Goal: Task Accomplishment & Management: Complete application form

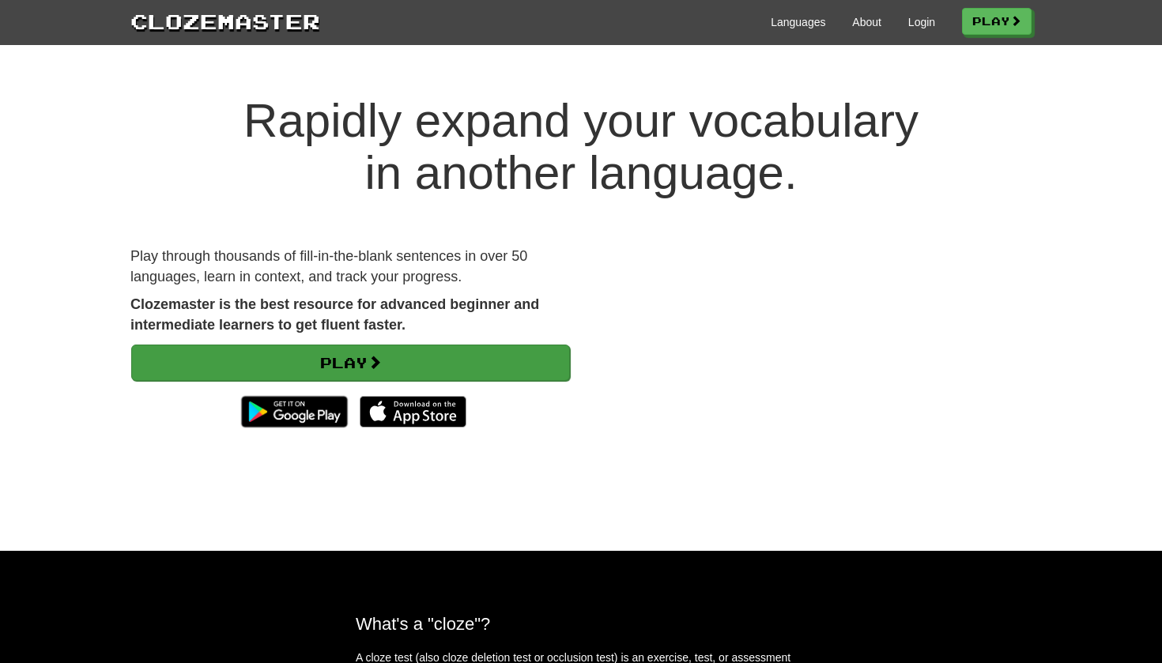
click at [419, 361] on link "Play" at bounding box center [350, 363] width 439 height 36
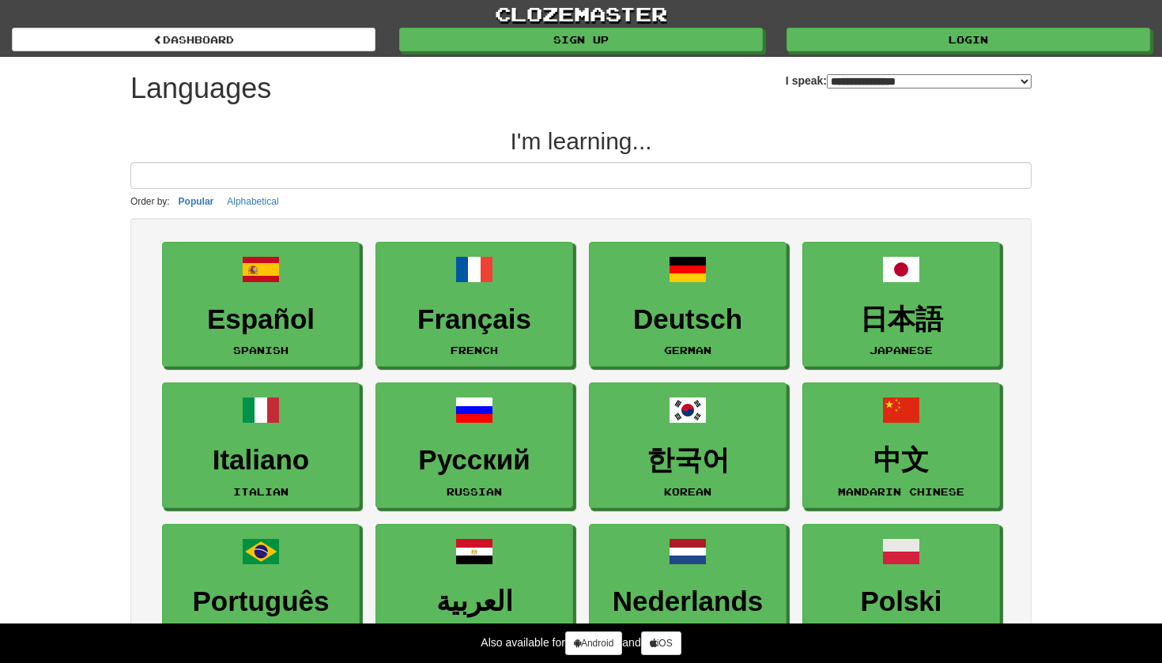
select select "*******"
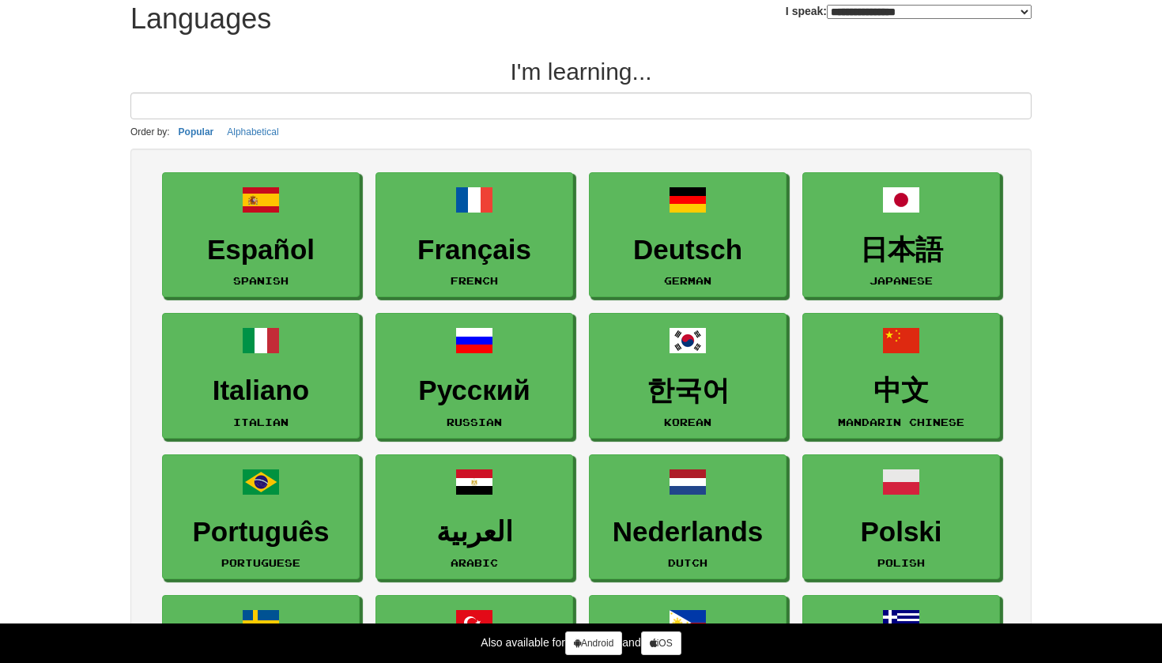
scroll to position [252, 0]
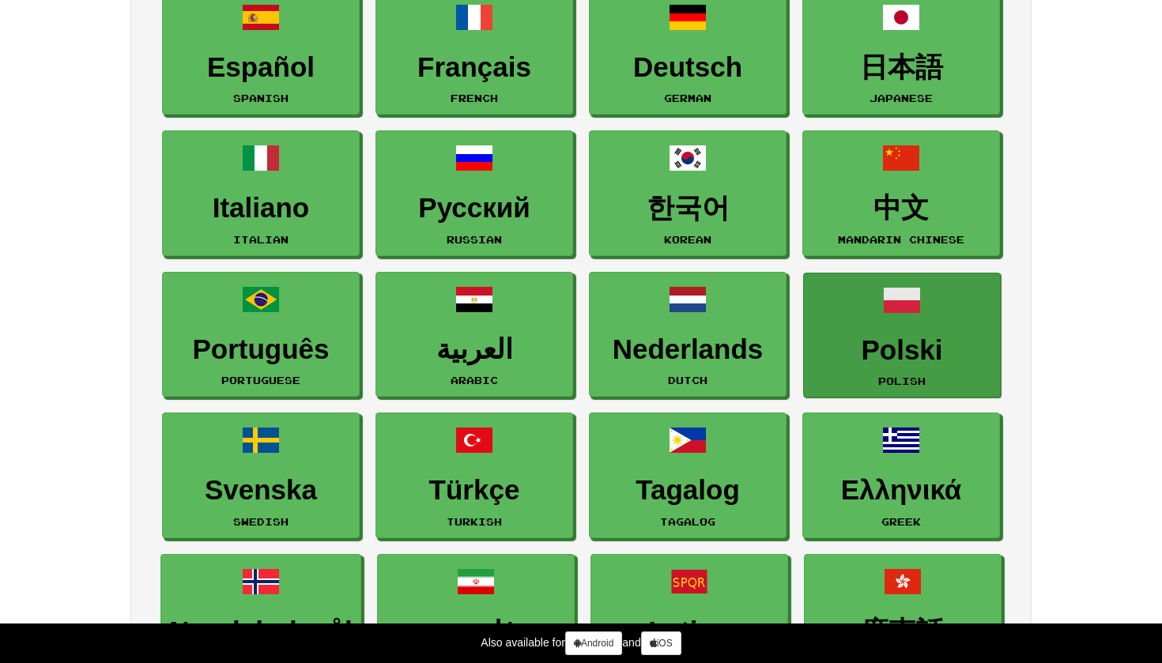
click at [893, 341] on h3 "Polski" at bounding box center [902, 350] width 180 height 31
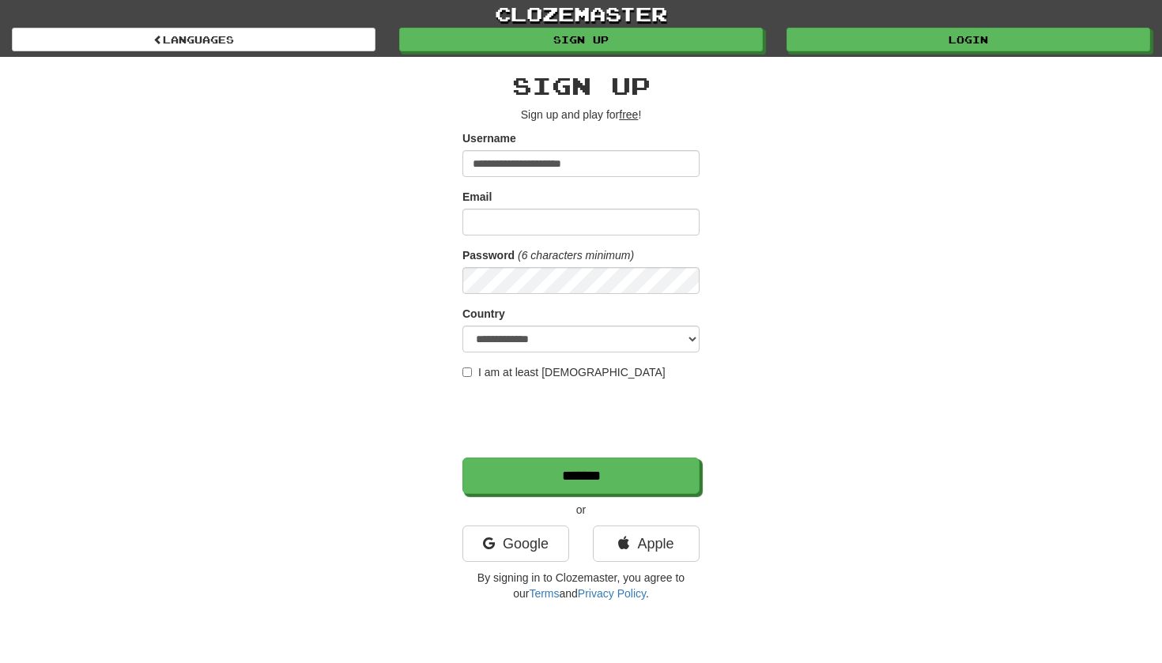
click at [590, 167] on input "**********" at bounding box center [580, 163] width 237 height 27
type input "**********"
paste input "**********"
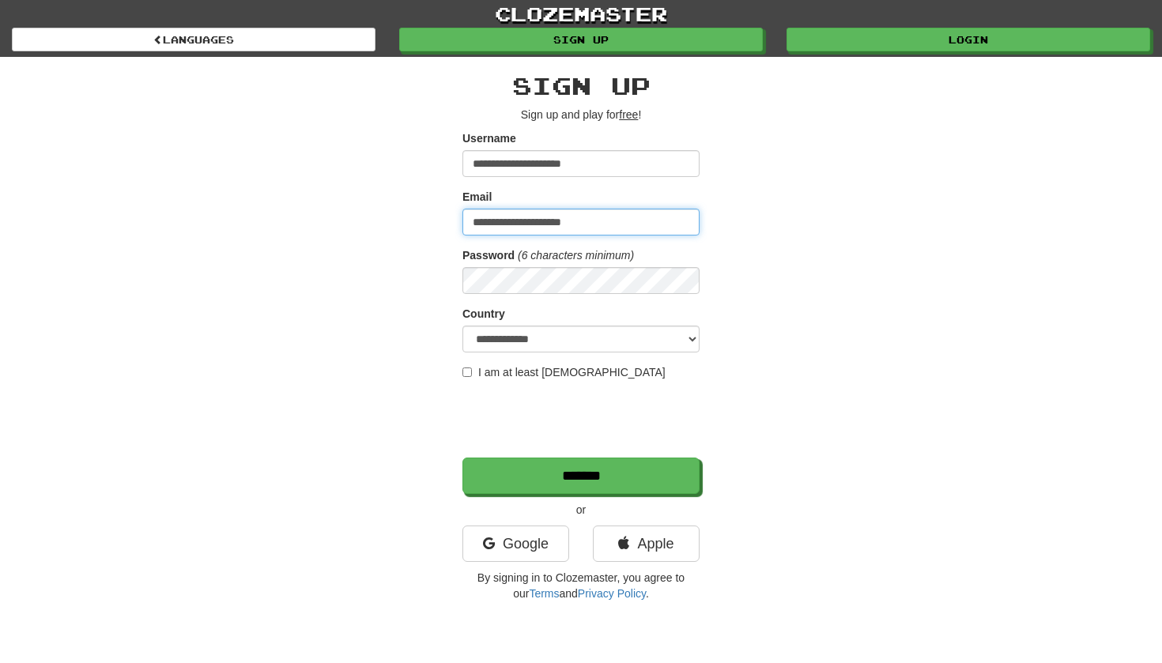
type input "**********"
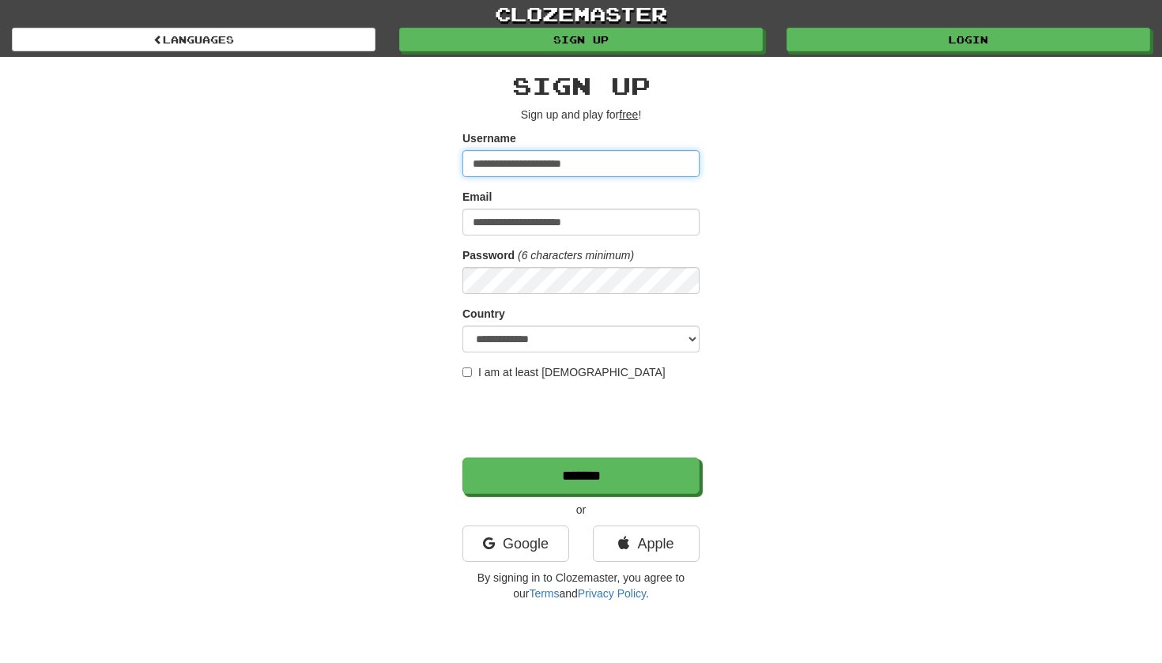
click at [581, 162] on input "**********" at bounding box center [580, 163] width 237 height 27
type input "**********"
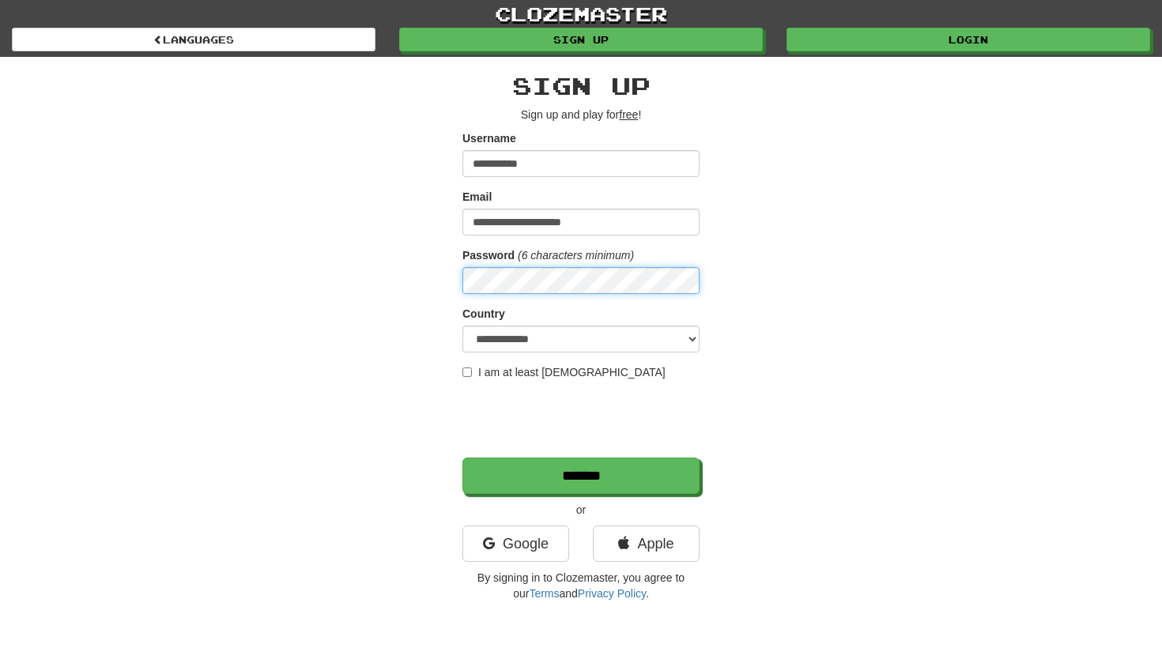
click at [581, 476] on input "*******" at bounding box center [580, 476] width 237 height 36
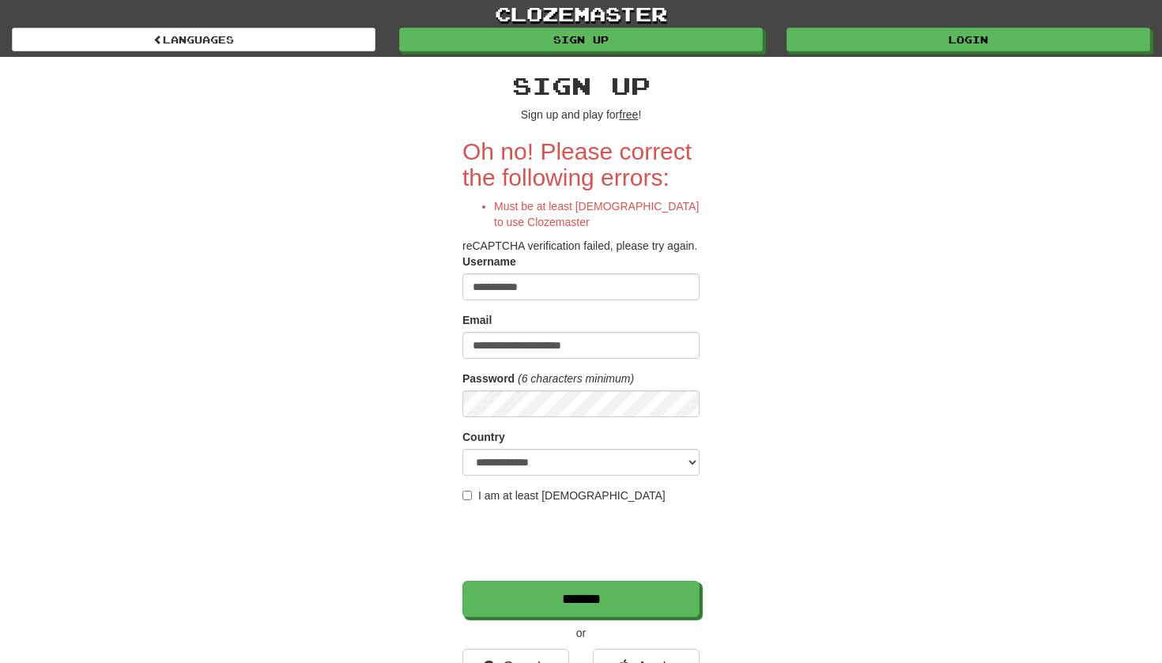
click at [494, 484] on form "**********" at bounding box center [580, 377] width 237 height 479
click at [481, 494] on label "I am at least 16 years old" at bounding box center [563, 496] width 203 height 16
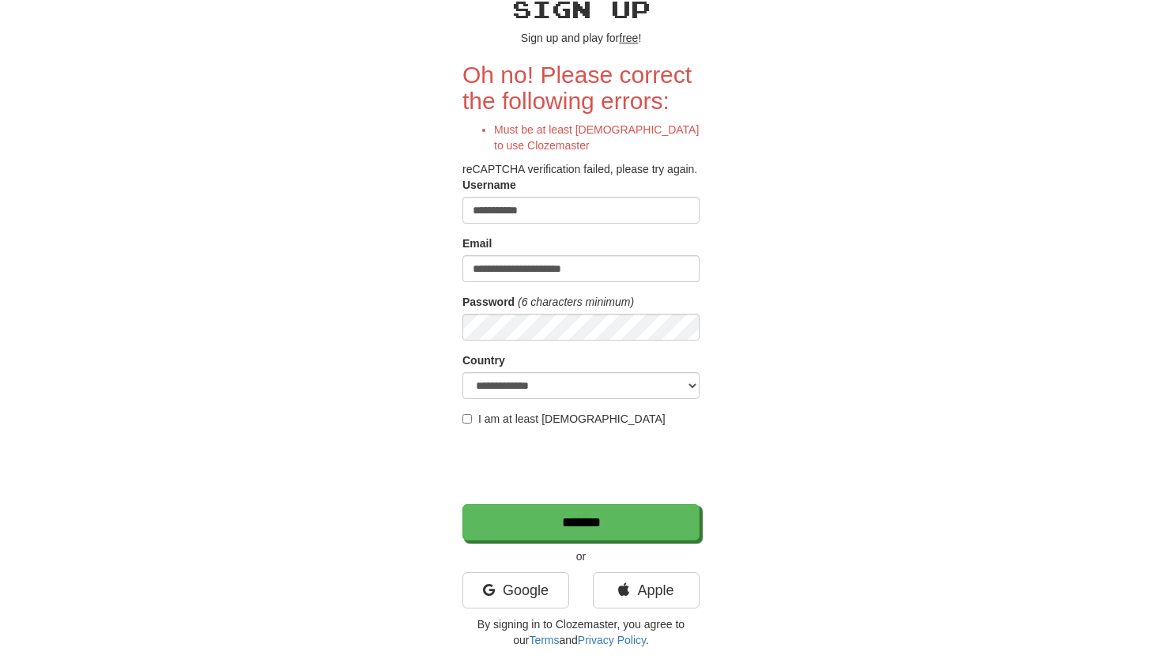
scroll to position [89, 0]
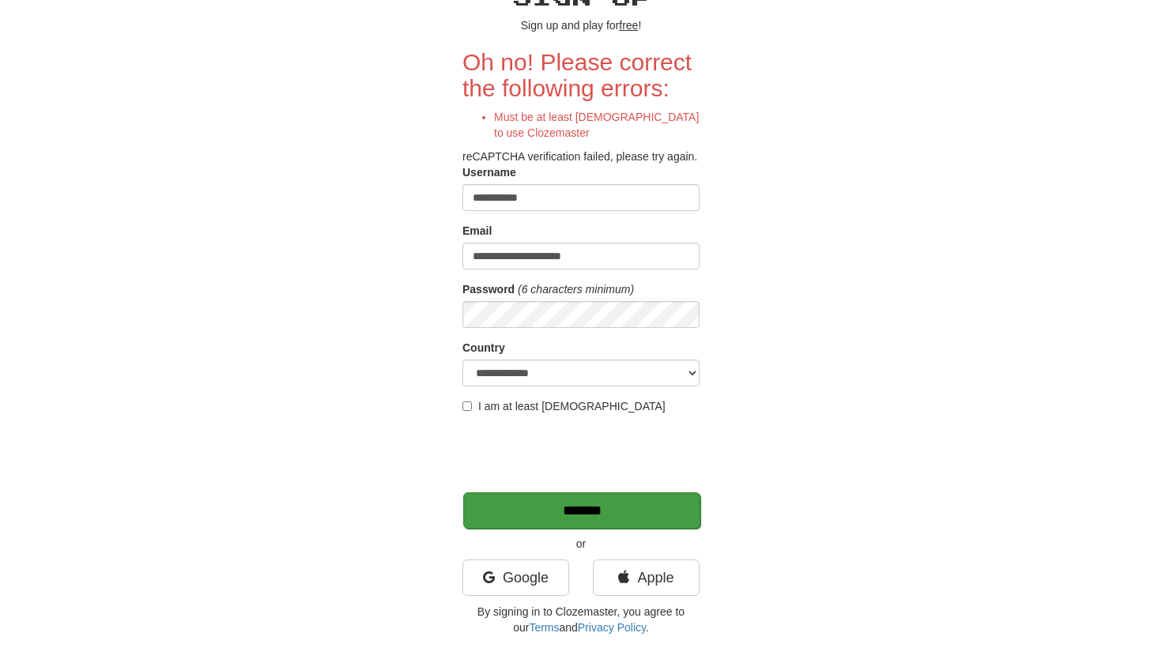
click at [497, 510] on input "*******" at bounding box center [581, 510] width 237 height 36
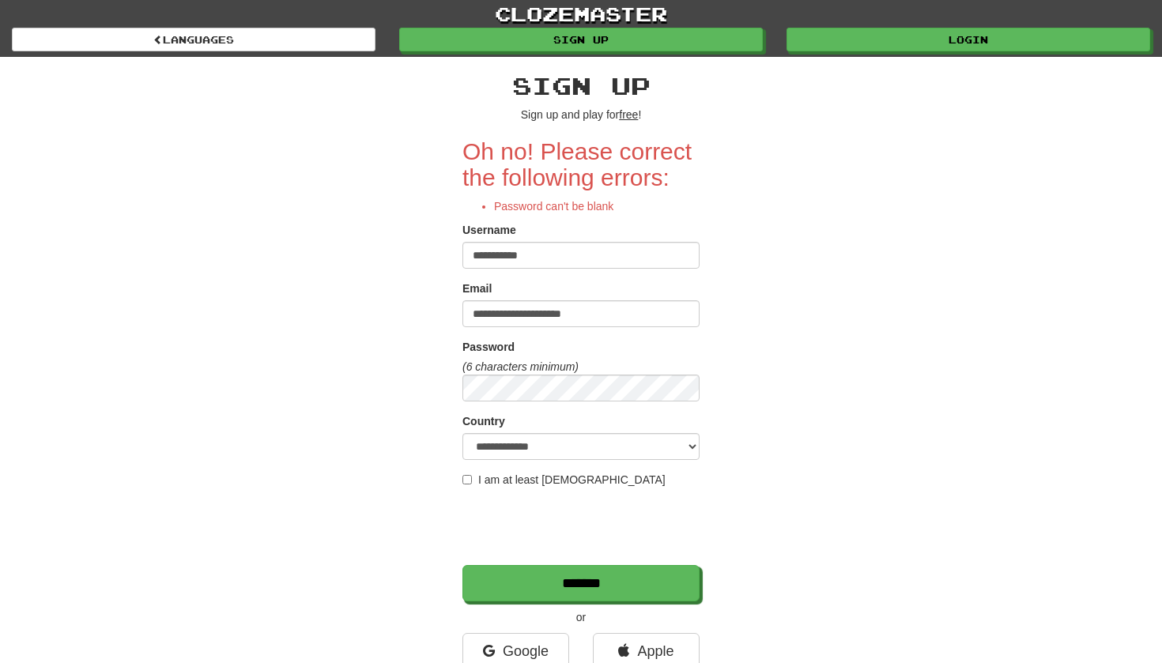
click at [528, 402] on form "**********" at bounding box center [580, 369] width 237 height 463
click at [581, 583] on input "*******" at bounding box center [580, 583] width 237 height 36
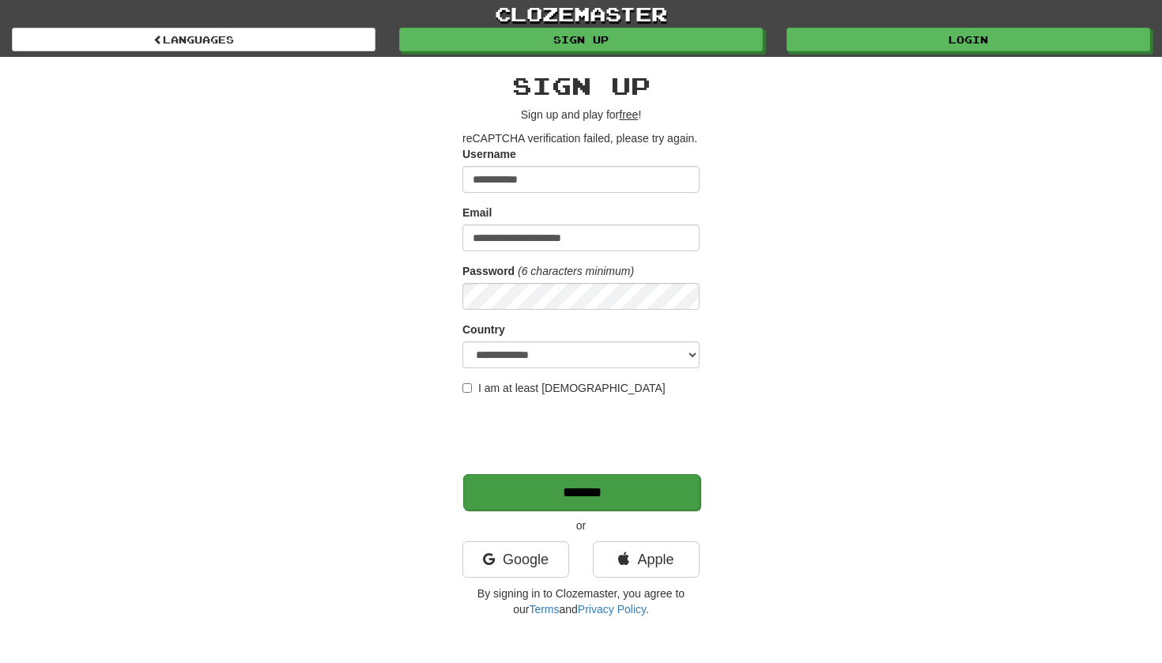
click at [518, 498] on input "*******" at bounding box center [581, 492] width 237 height 36
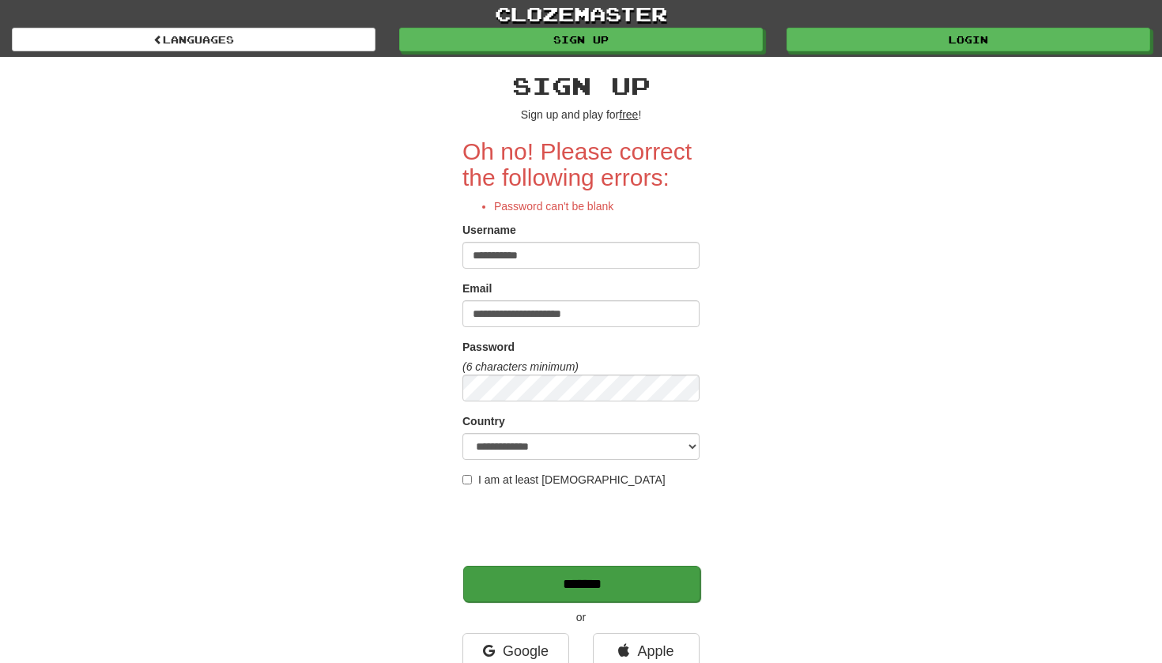
click at [547, 588] on input "*******" at bounding box center [581, 584] width 237 height 36
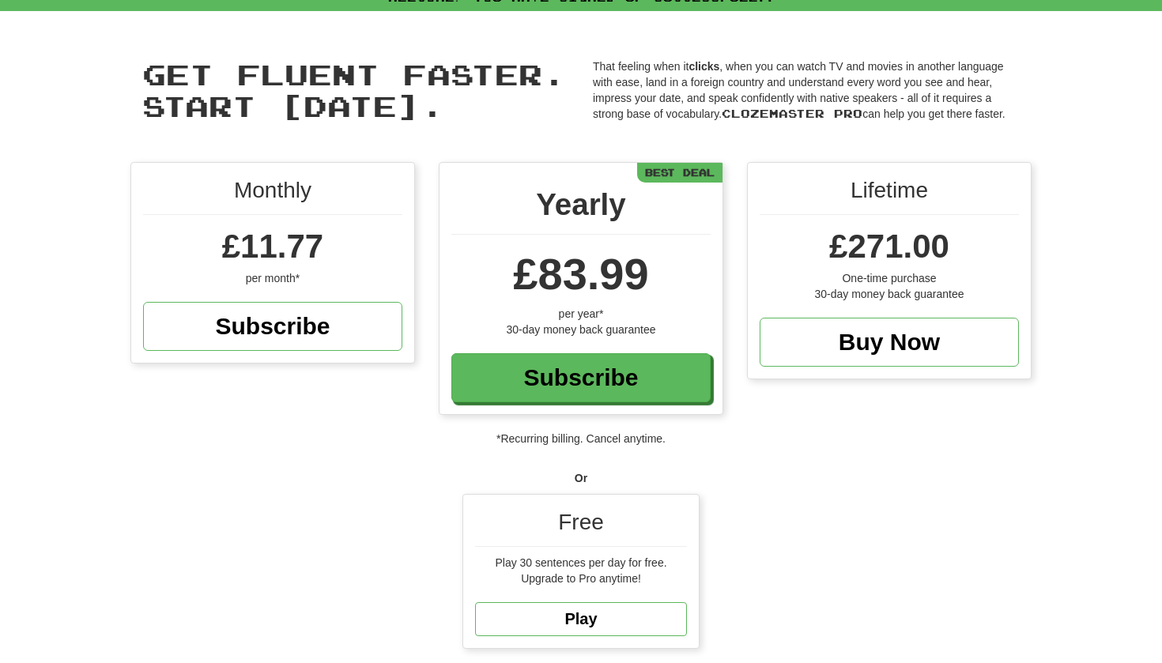
scroll to position [15, 0]
click at [631, 619] on link "Play" at bounding box center [581, 620] width 212 height 34
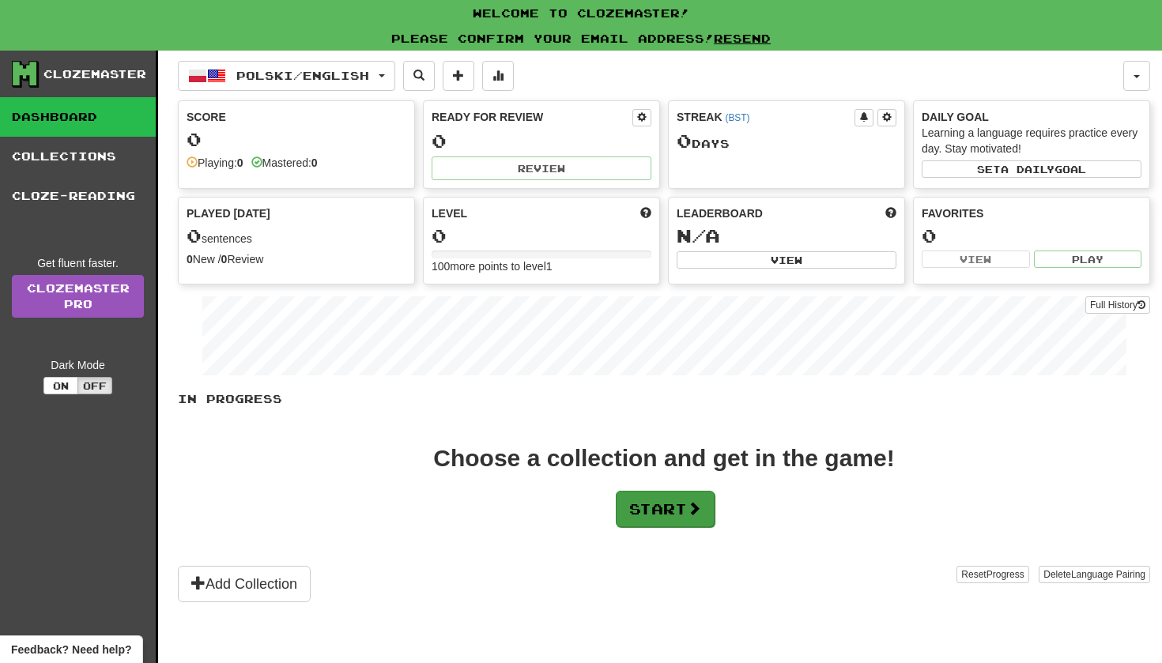
click at [670, 518] on button "Start" at bounding box center [665, 509] width 99 height 36
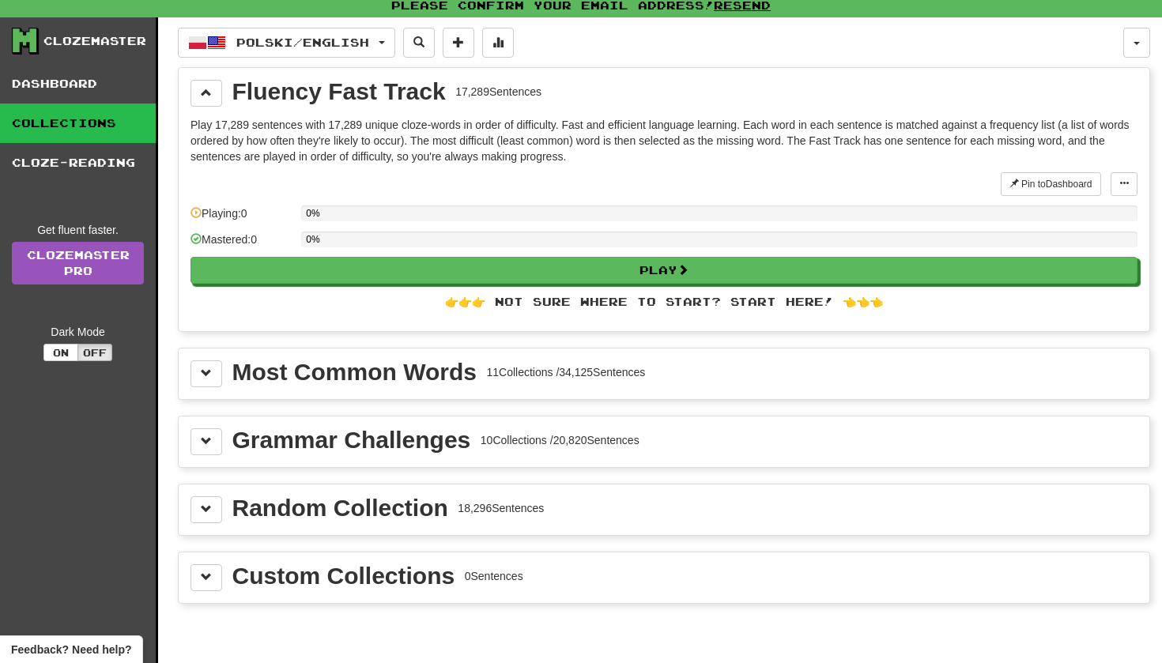
scroll to position [38, 0]
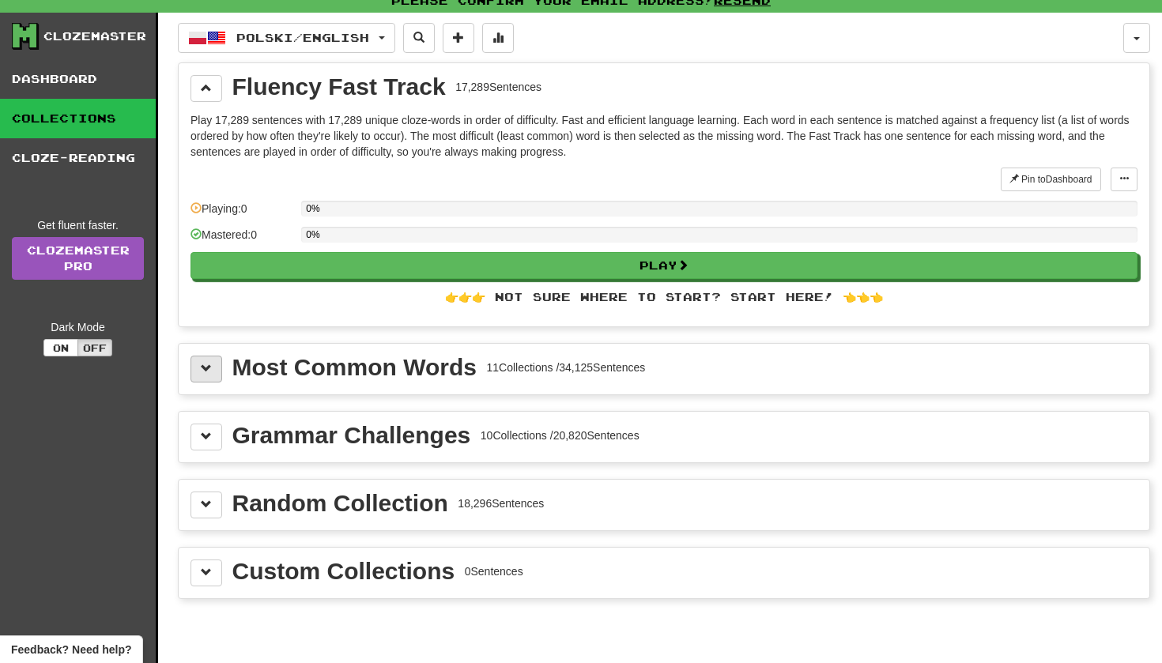
click at [209, 374] on span at bounding box center [206, 368] width 11 height 11
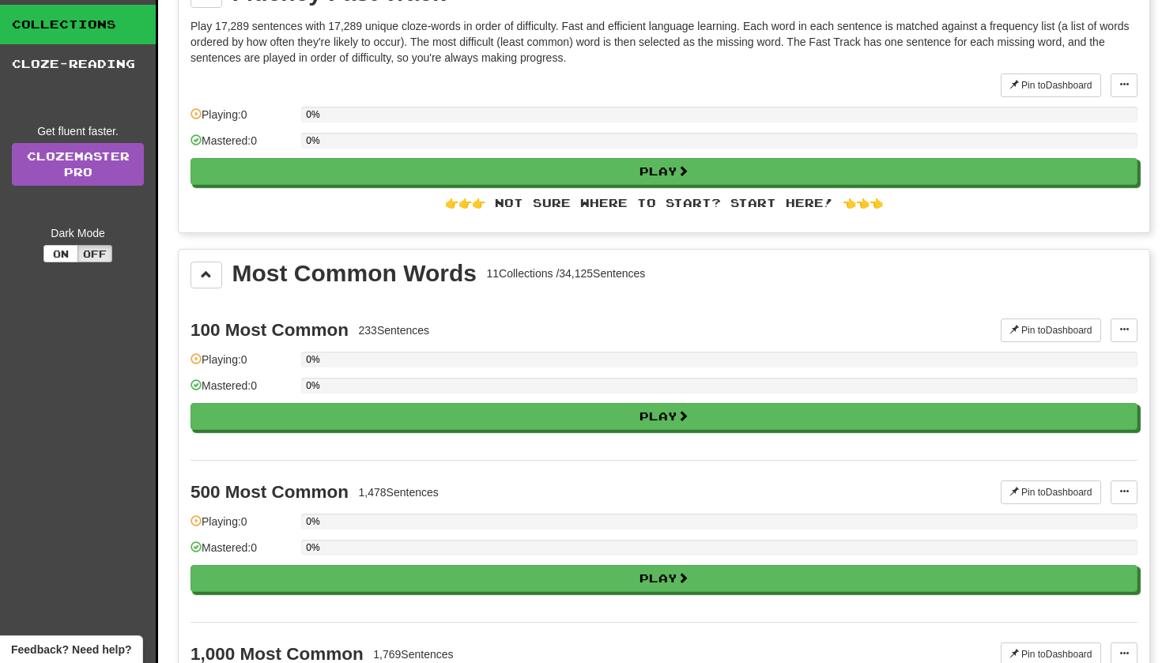
scroll to position [132, 0]
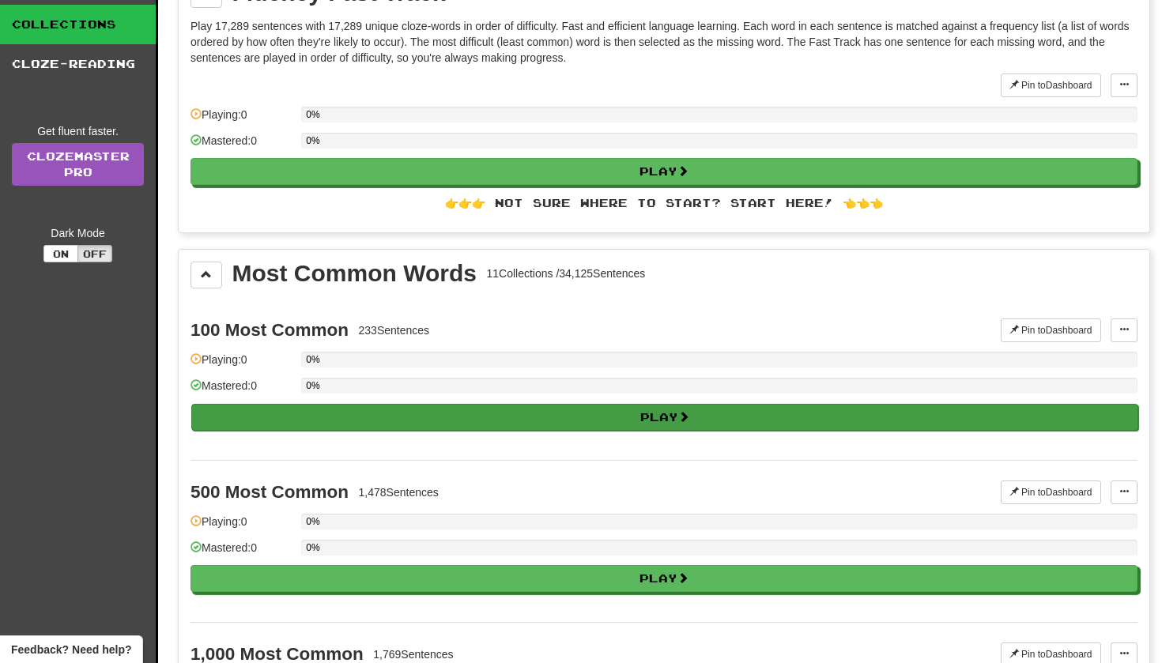
click at [534, 421] on button "Play" at bounding box center [664, 417] width 947 height 27
select select "**"
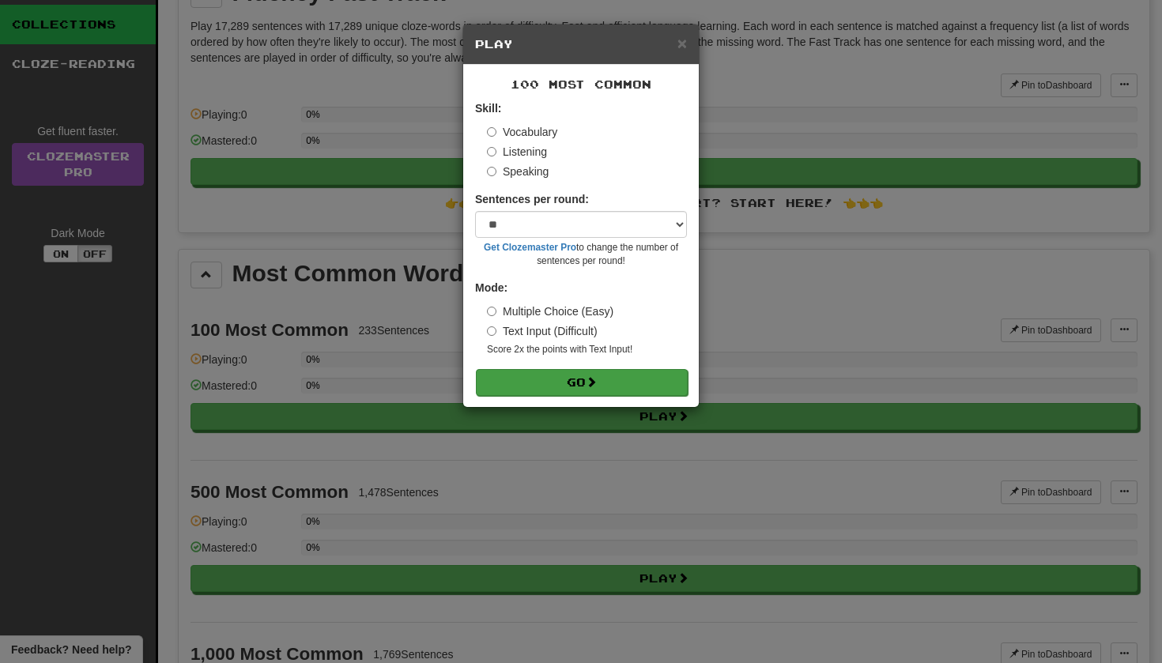
click at [589, 374] on button "Go" at bounding box center [582, 382] width 212 height 27
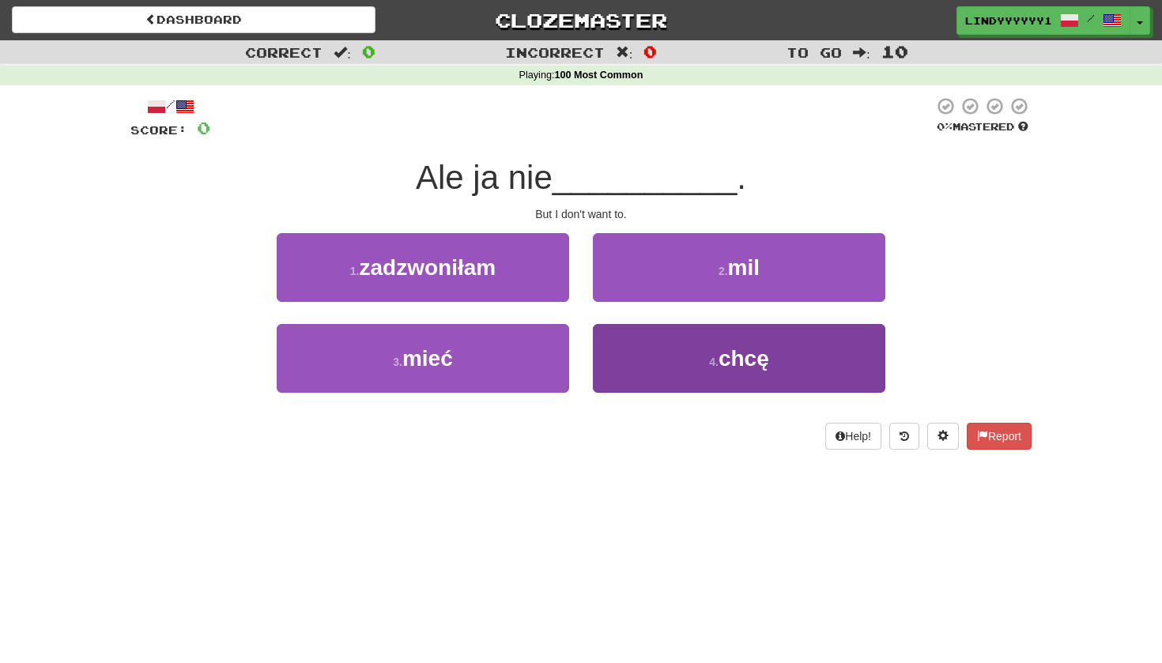
click at [659, 358] on button "4 . chcę" at bounding box center [739, 358] width 292 height 69
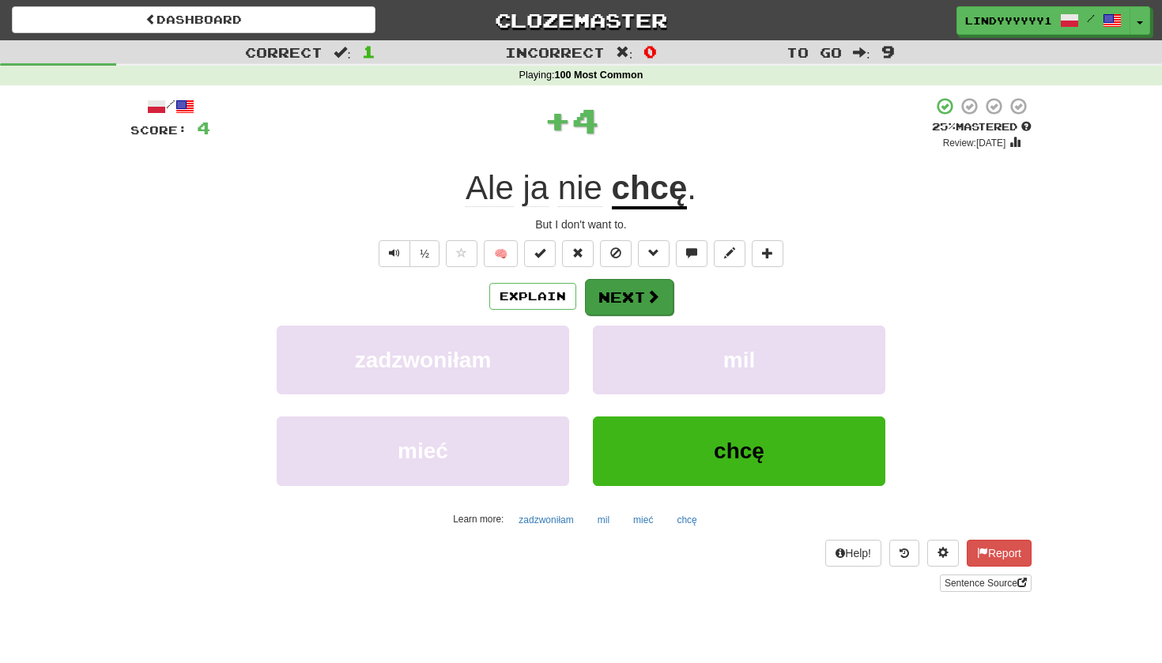
click at [641, 295] on button "Next" at bounding box center [629, 297] width 89 height 36
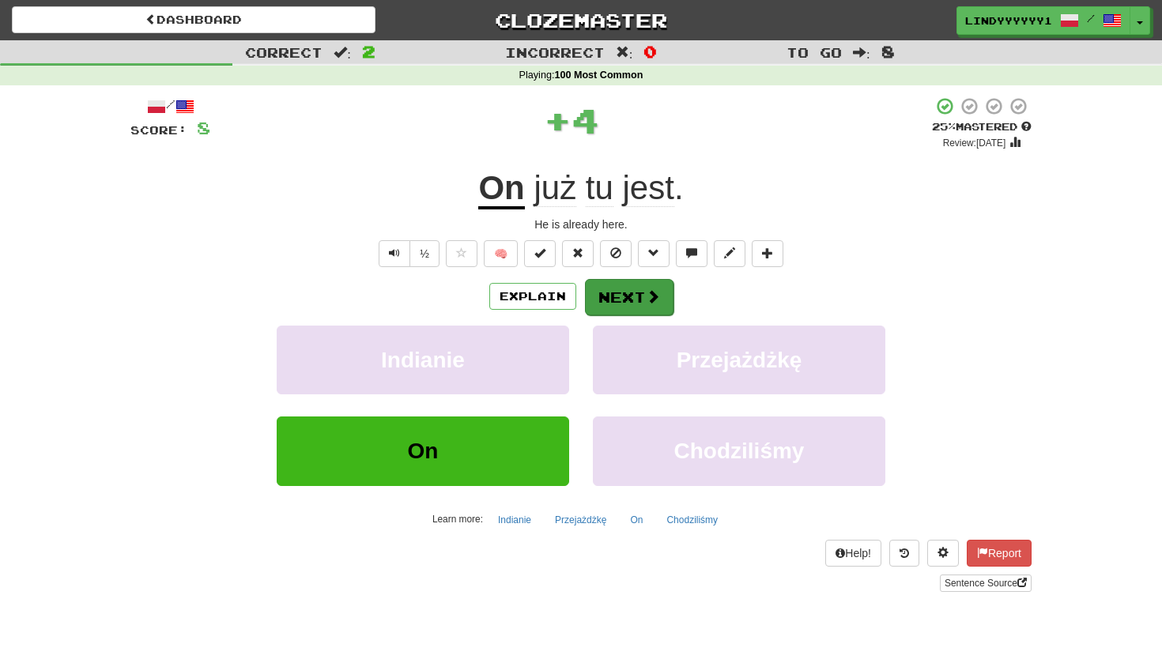
click at [615, 304] on button "Next" at bounding box center [629, 297] width 89 height 36
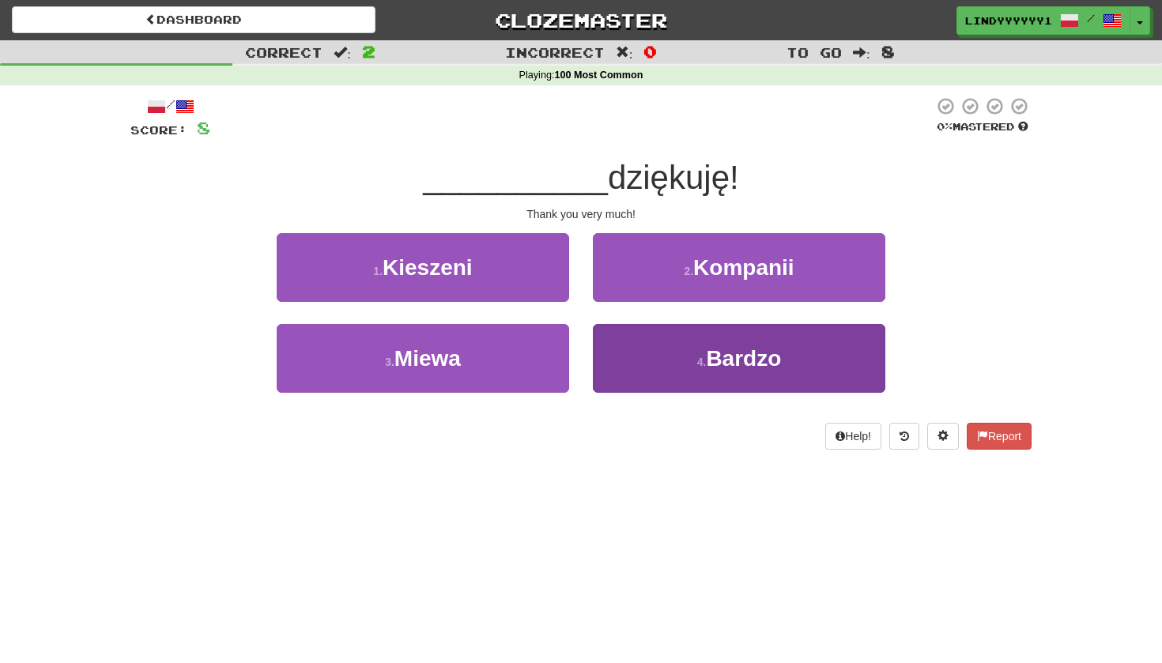
click at [643, 351] on button "4 . Bardzo" at bounding box center [739, 358] width 292 height 69
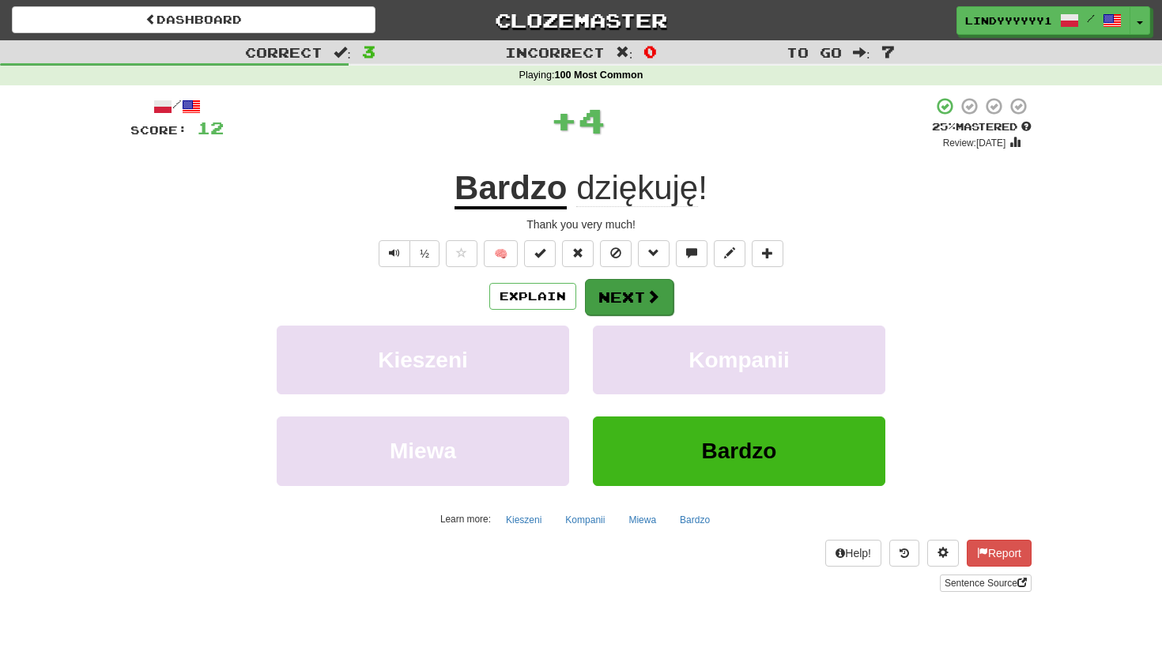
click at [628, 292] on button "Next" at bounding box center [629, 297] width 89 height 36
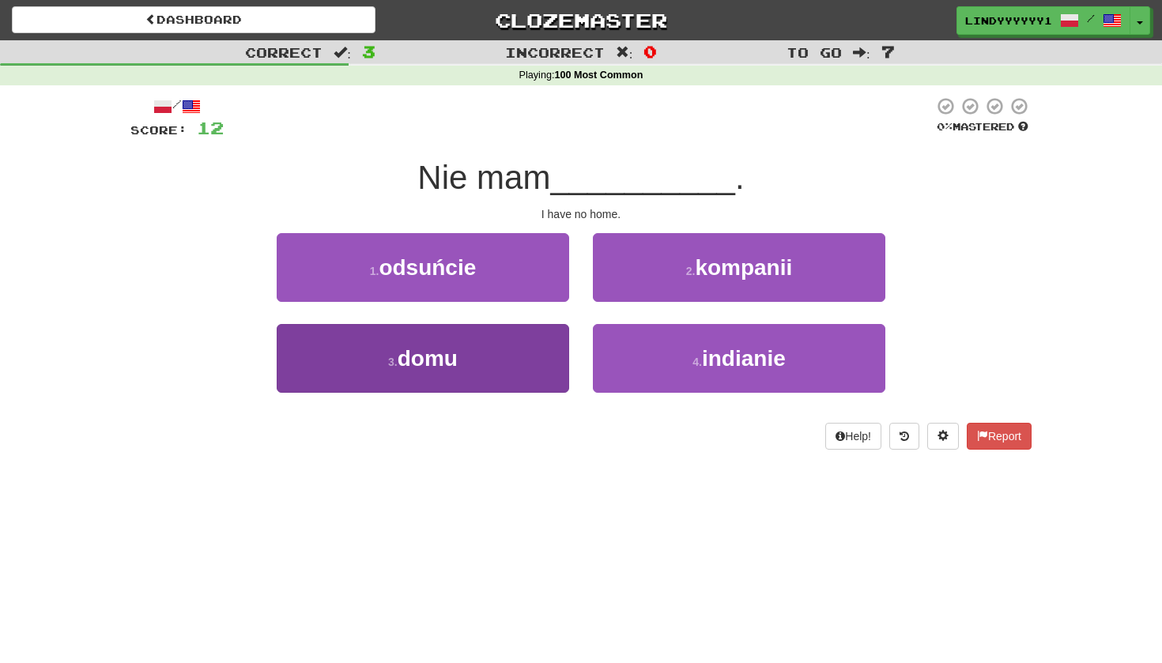
click at [536, 352] on button "3 . domu" at bounding box center [423, 358] width 292 height 69
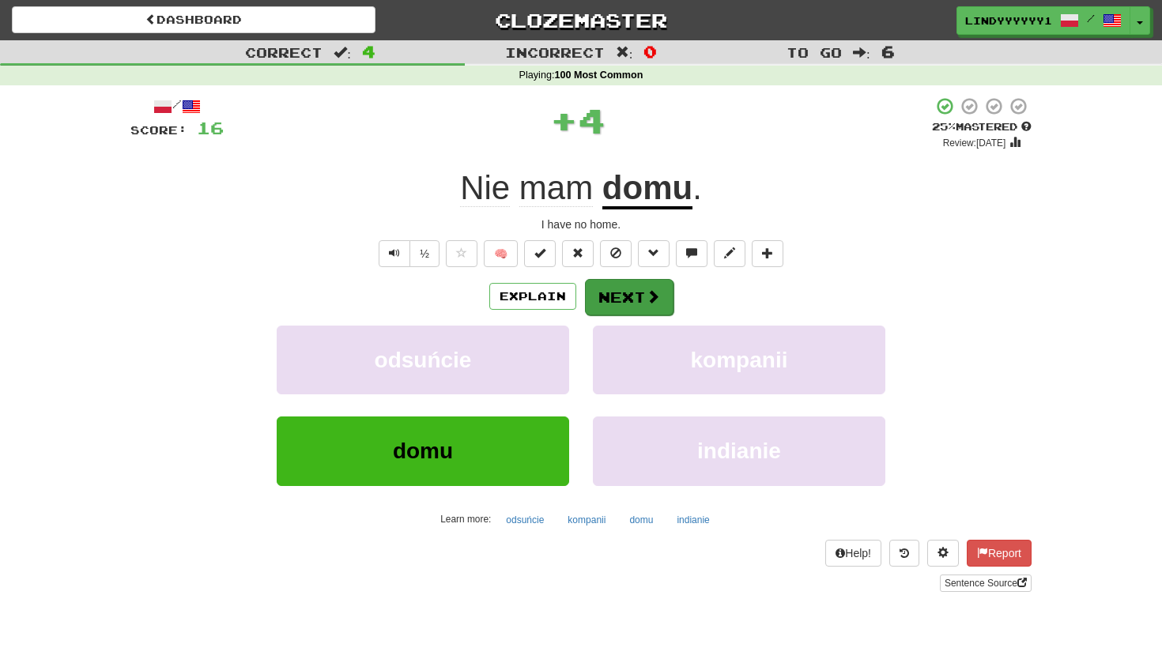
click at [619, 290] on button "Next" at bounding box center [629, 297] width 89 height 36
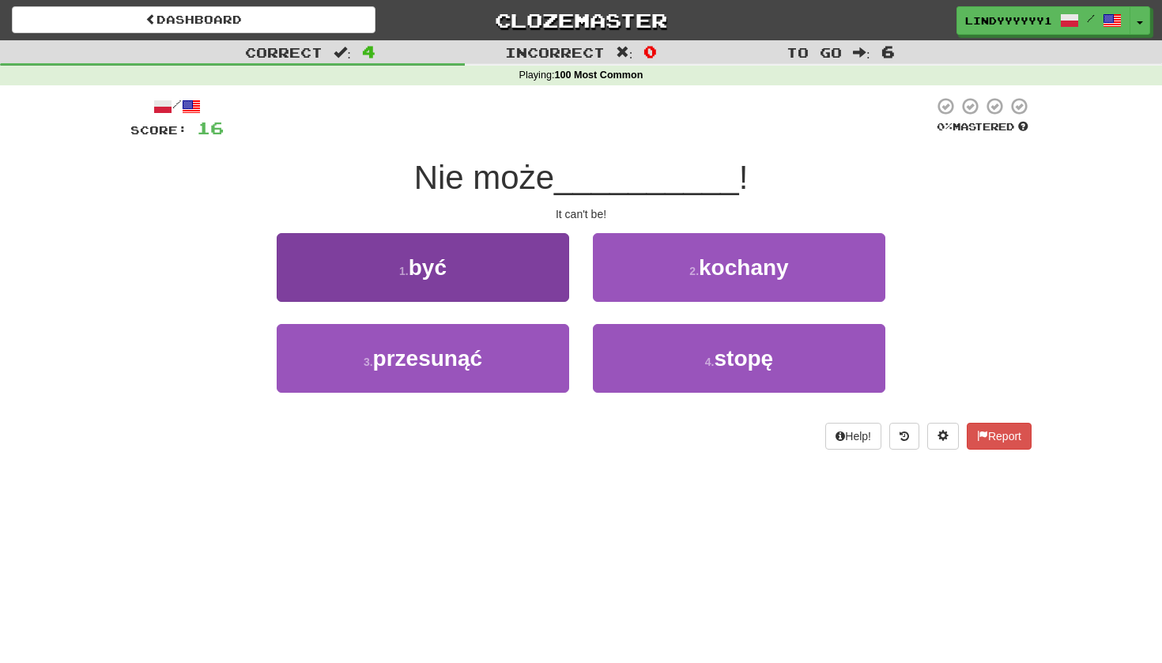
click at [543, 281] on button "1 . być" at bounding box center [423, 267] width 292 height 69
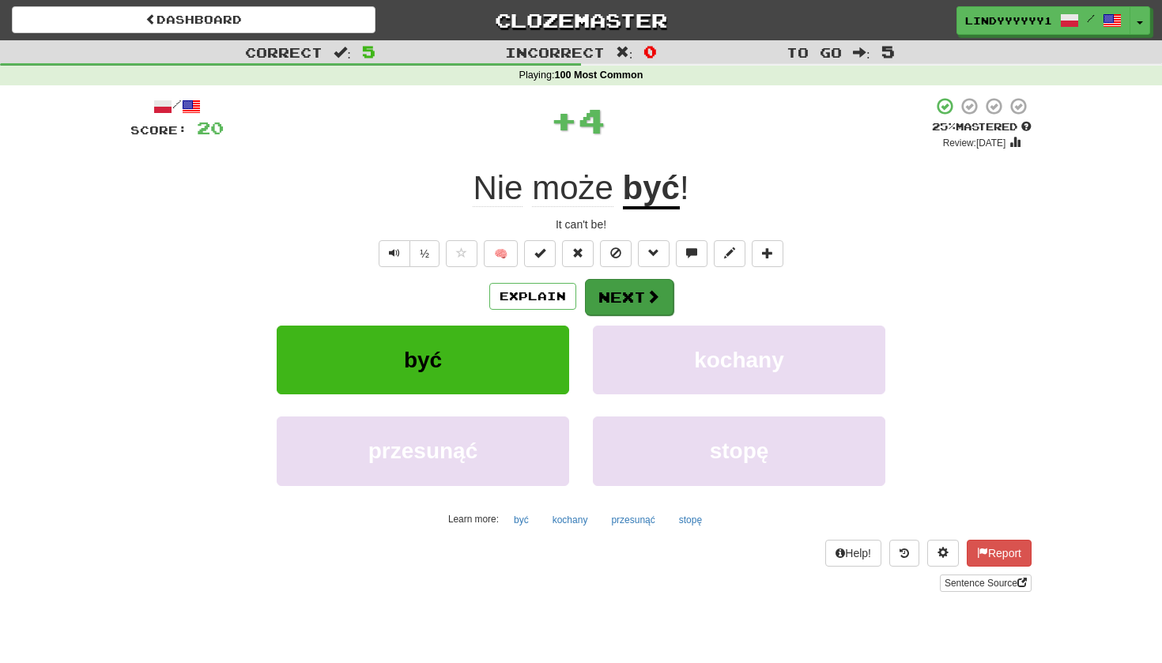
click at [616, 296] on button "Next" at bounding box center [629, 297] width 89 height 36
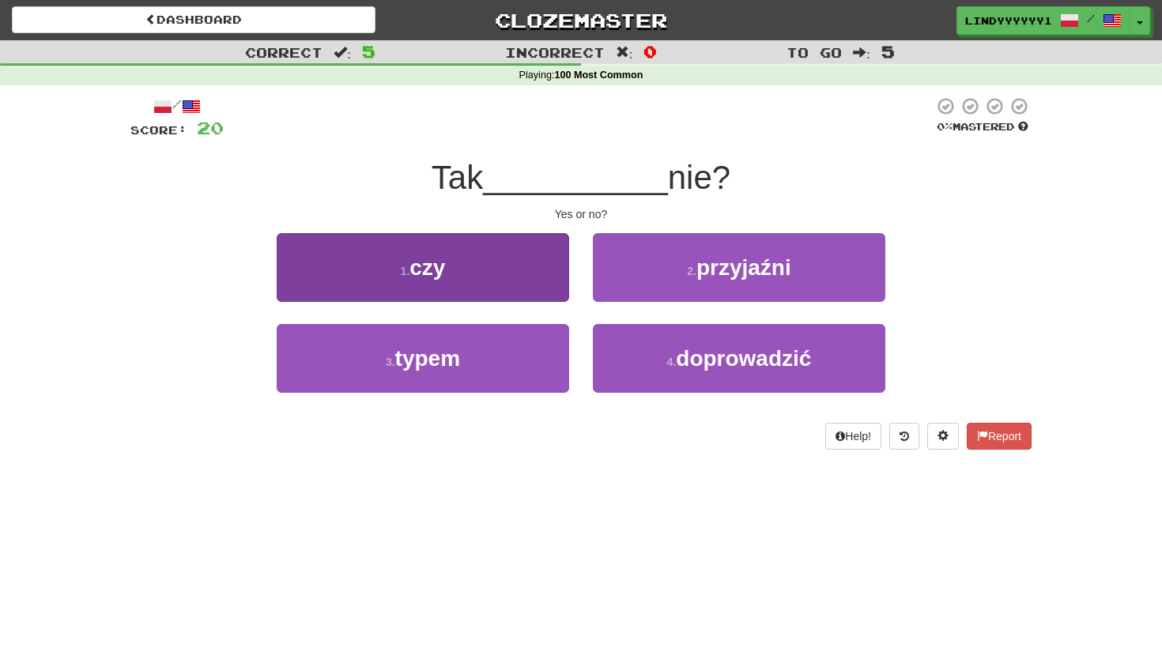
click at [534, 271] on button "1 . czy" at bounding box center [423, 267] width 292 height 69
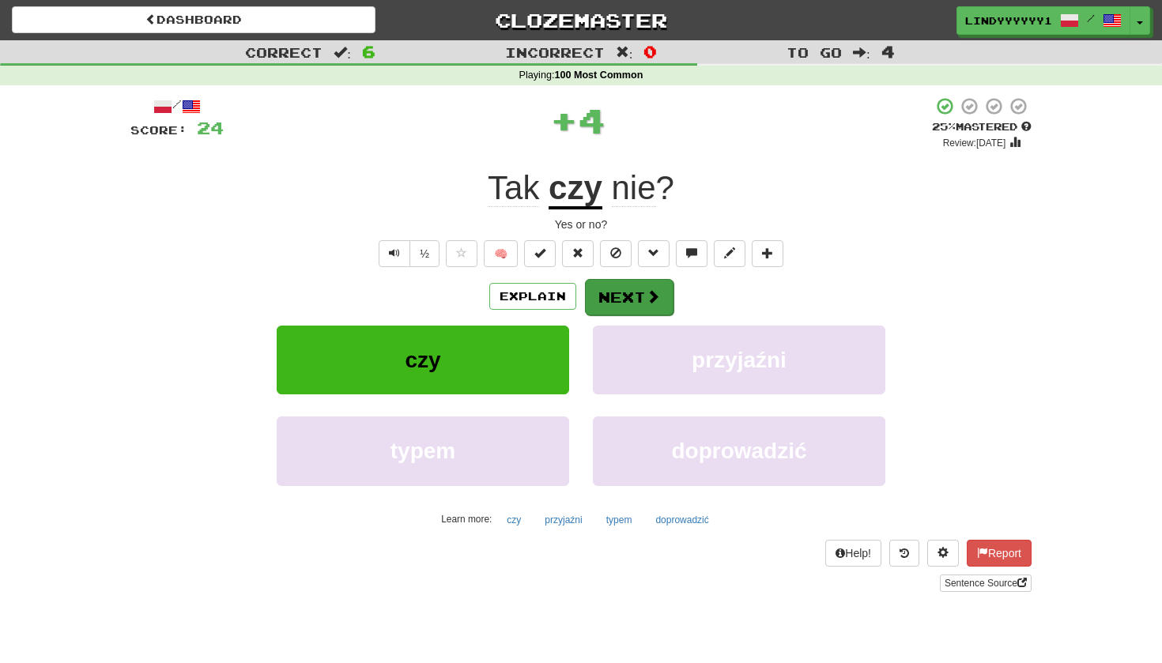
click at [627, 300] on button "Next" at bounding box center [629, 297] width 89 height 36
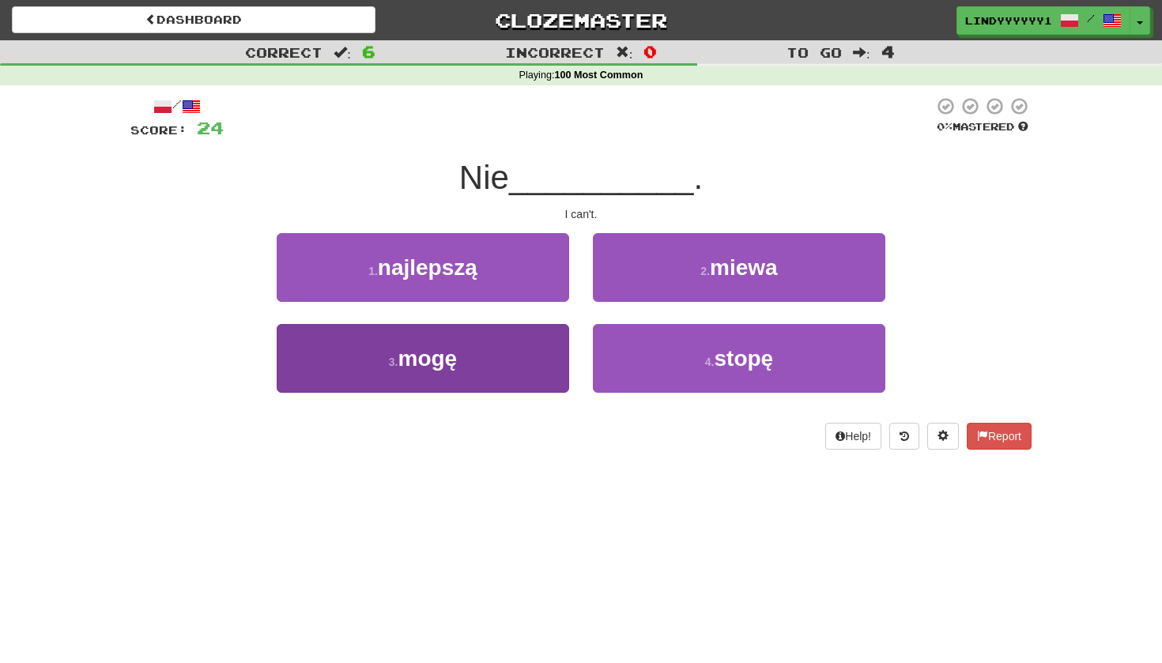
click at [503, 357] on button "3 . mogę" at bounding box center [423, 358] width 292 height 69
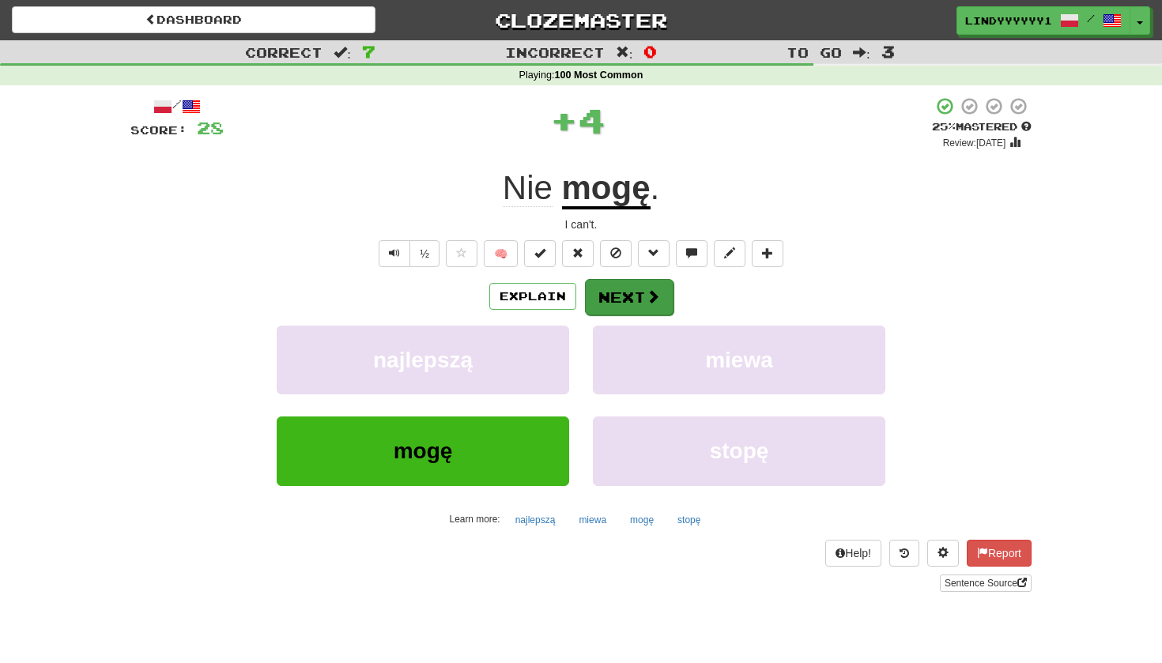
click at [621, 301] on button "Next" at bounding box center [629, 297] width 89 height 36
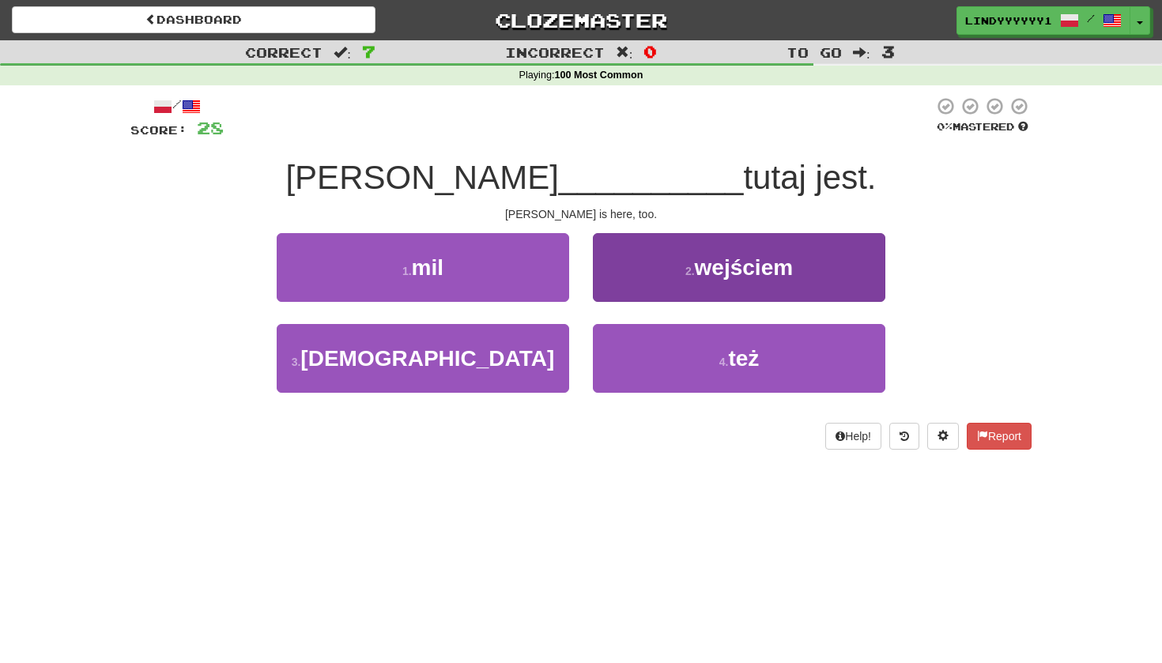
click at [665, 289] on button "2 . wejściem" at bounding box center [739, 267] width 292 height 69
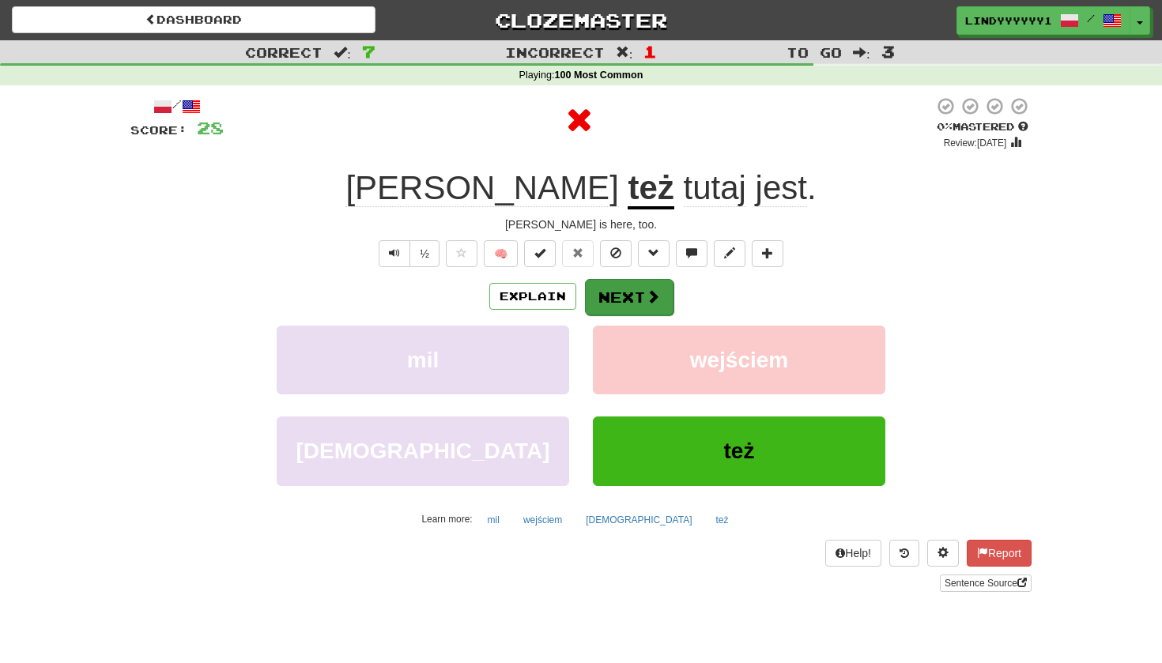
click at [639, 298] on button "Next" at bounding box center [629, 297] width 89 height 36
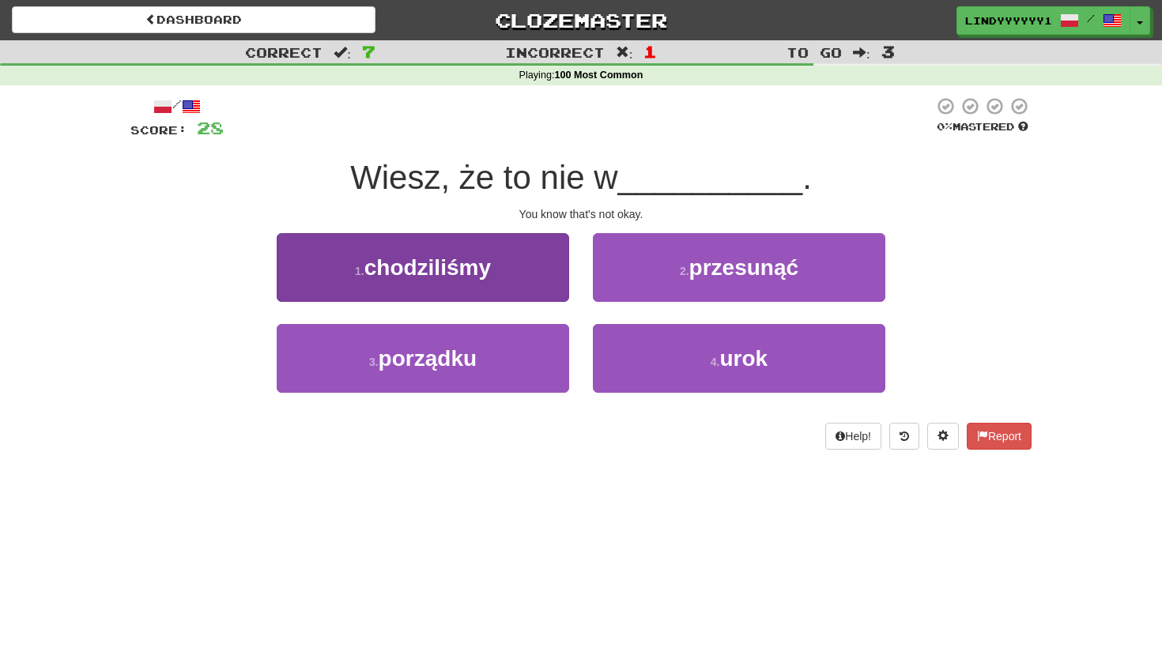
click at [559, 270] on button "1 . chodziliśmy" at bounding box center [423, 267] width 292 height 69
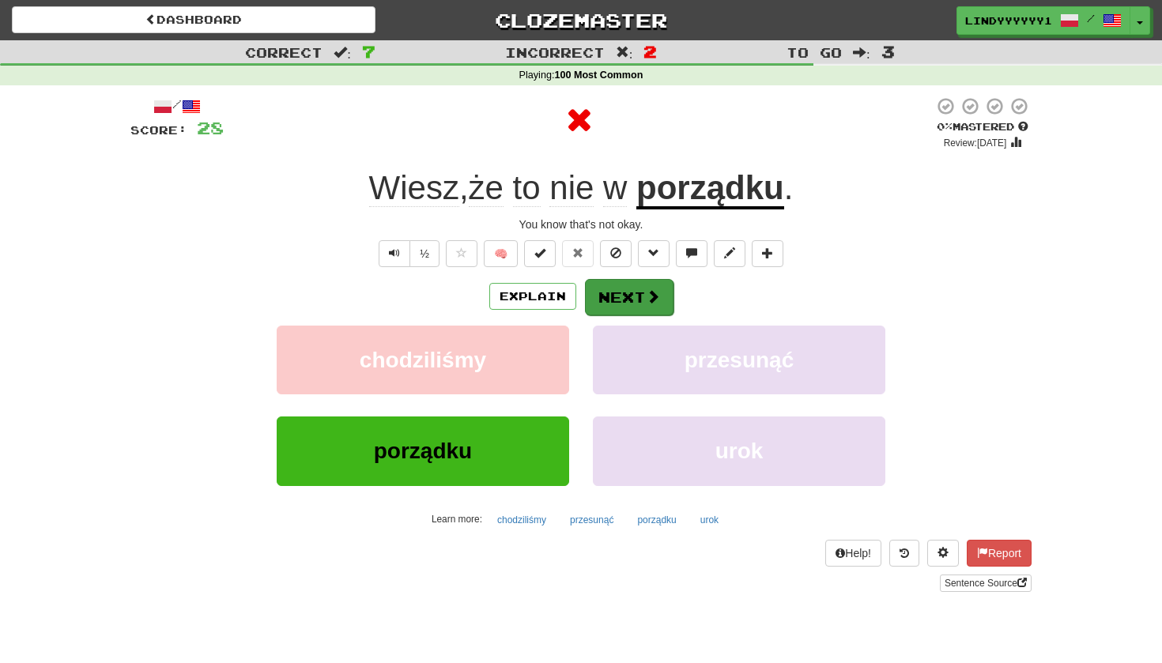
click at [634, 299] on button "Next" at bounding box center [629, 297] width 89 height 36
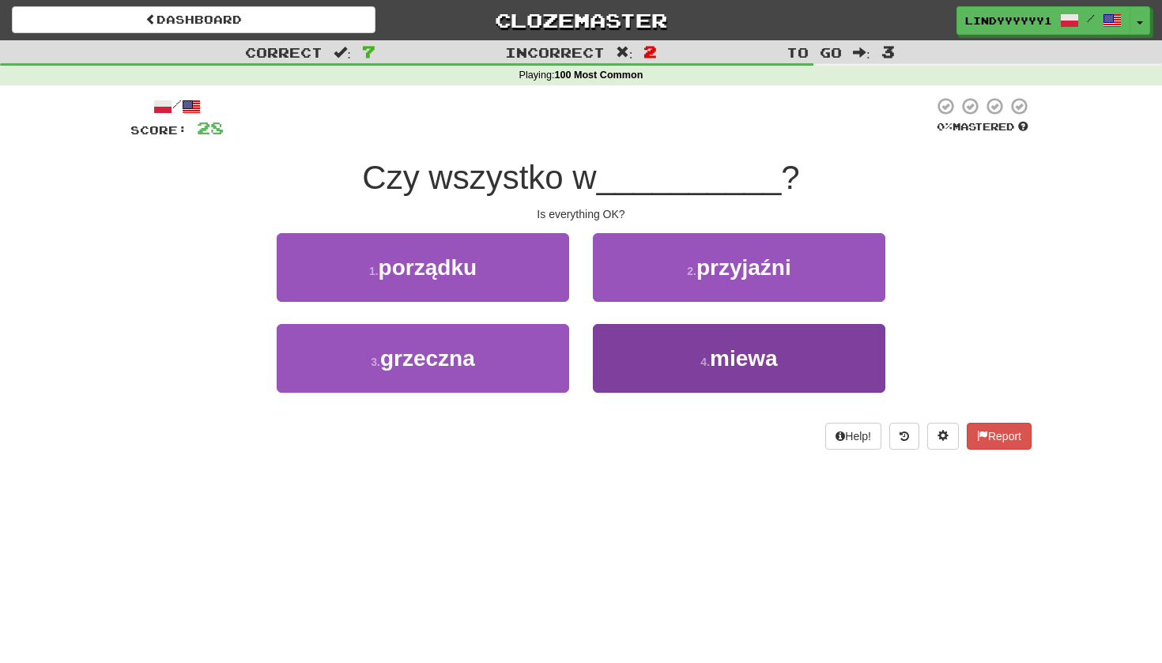
click at [618, 344] on button "4 . miewa" at bounding box center [739, 358] width 292 height 69
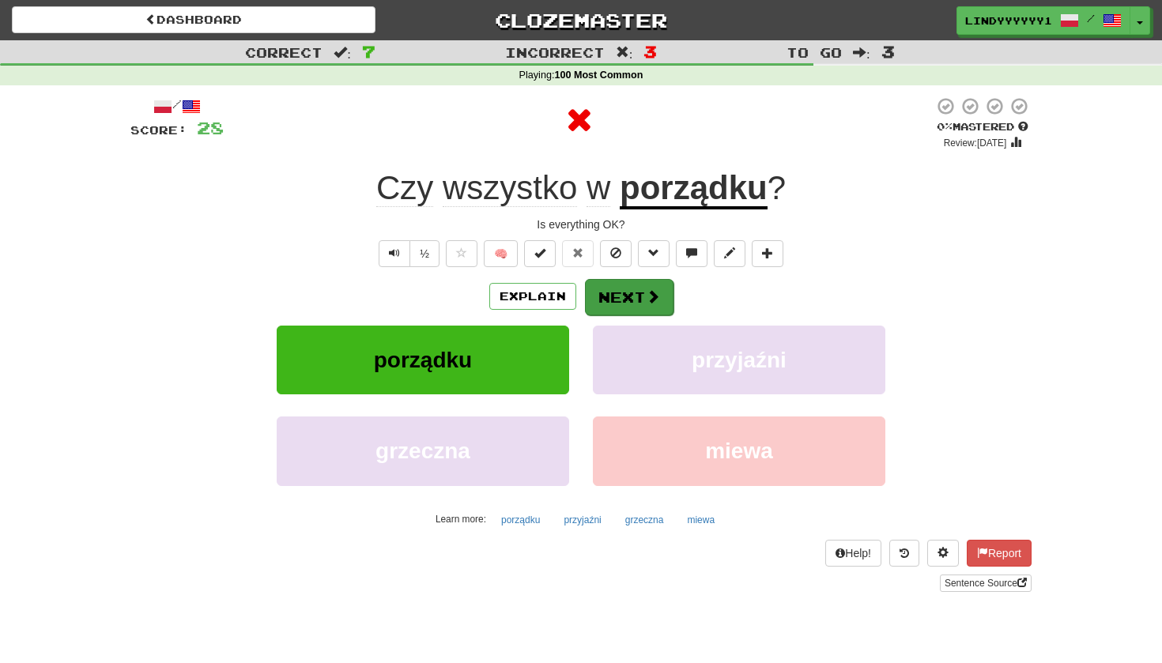
click at [615, 297] on button "Next" at bounding box center [629, 297] width 89 height 36
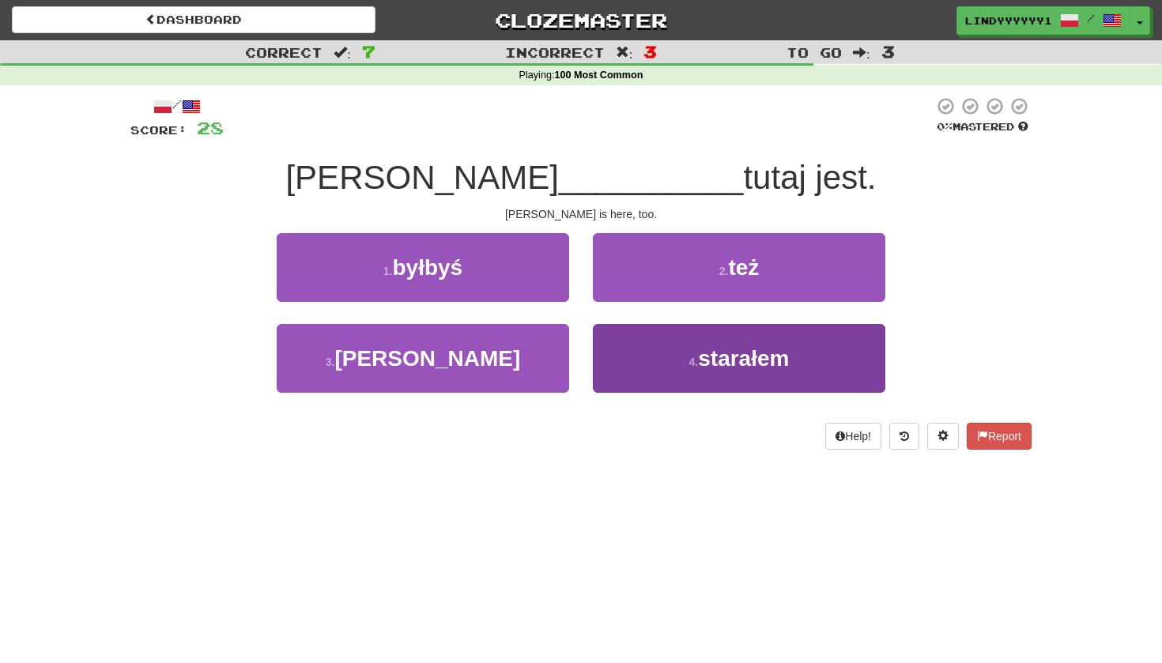
click at [620, 338] on button "4 . starałem" at bounding box center [739, 358] width 292 height 69
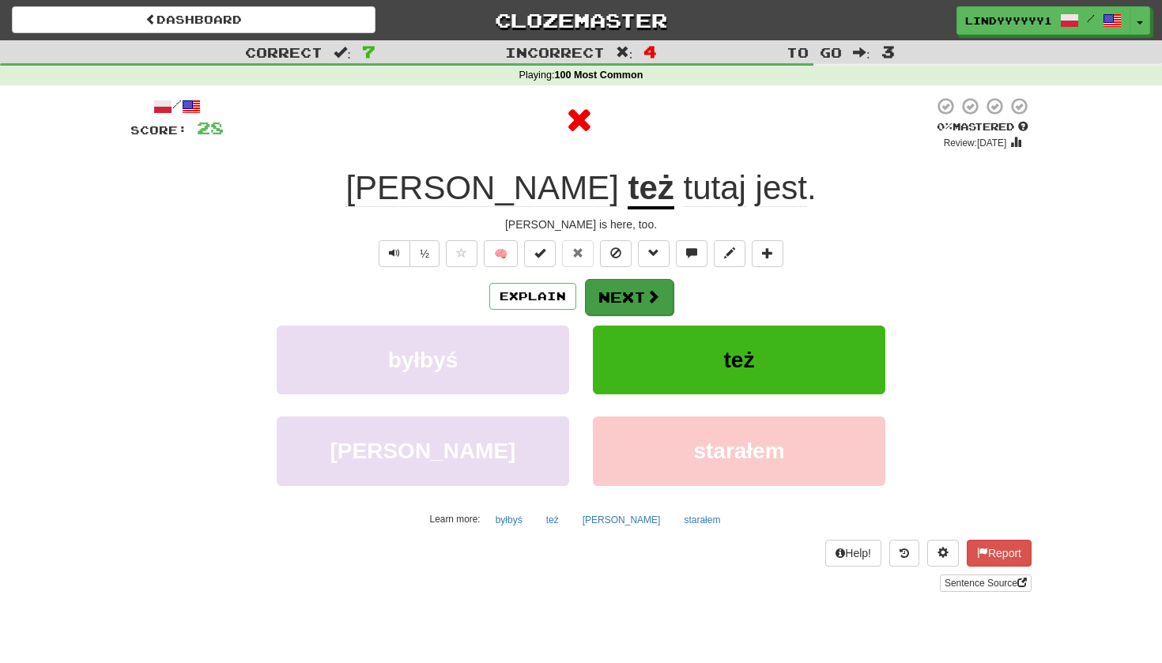
click at [618, 299] on button "Next" at bounding box center [629, 297] width 89 height 36
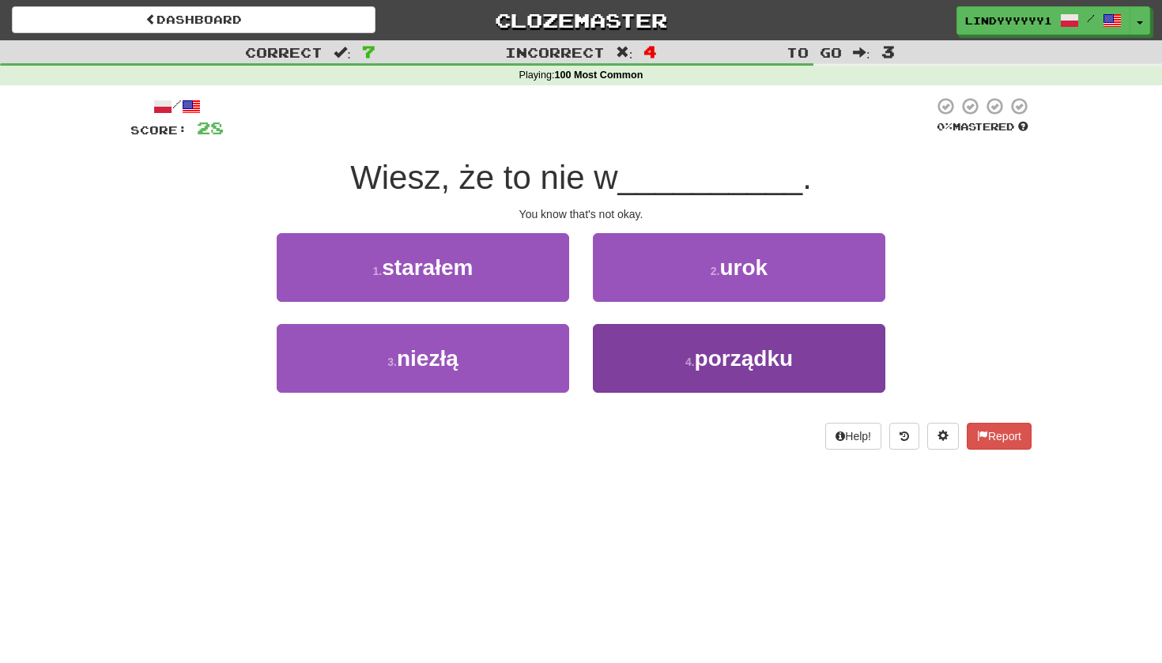
click at [646, 355] on button "4 . porządku" at bounding box center [739, 358] width 292 height 69
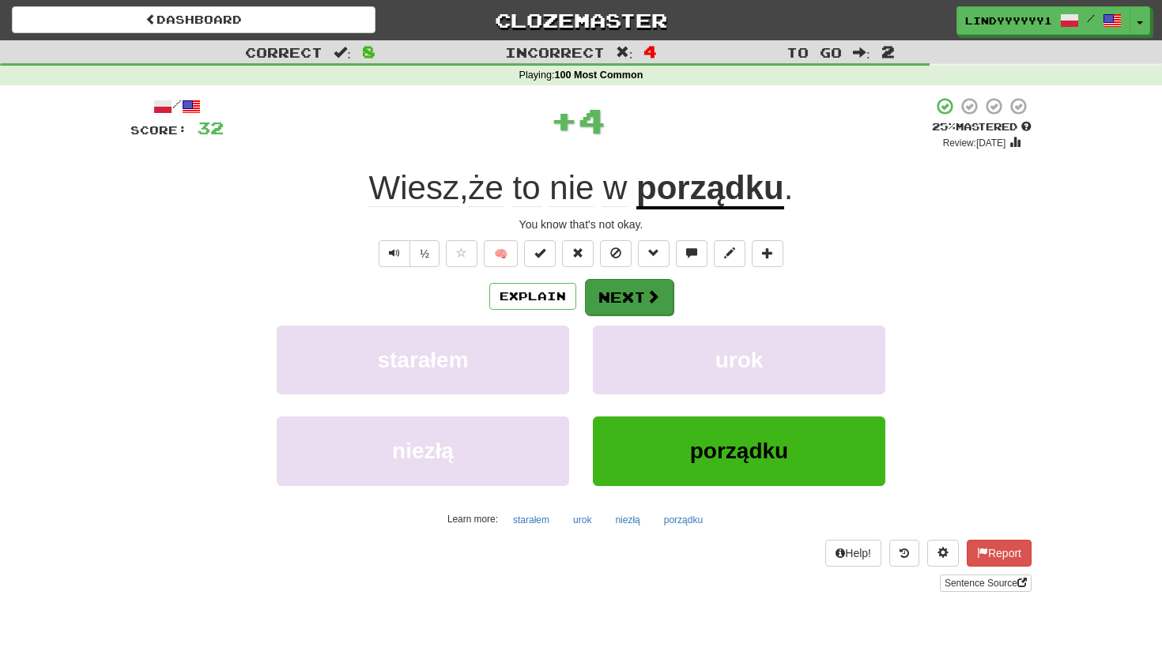
click at [636, 308] on button "Next" at bounding box center [629, 297] width 89 height 36
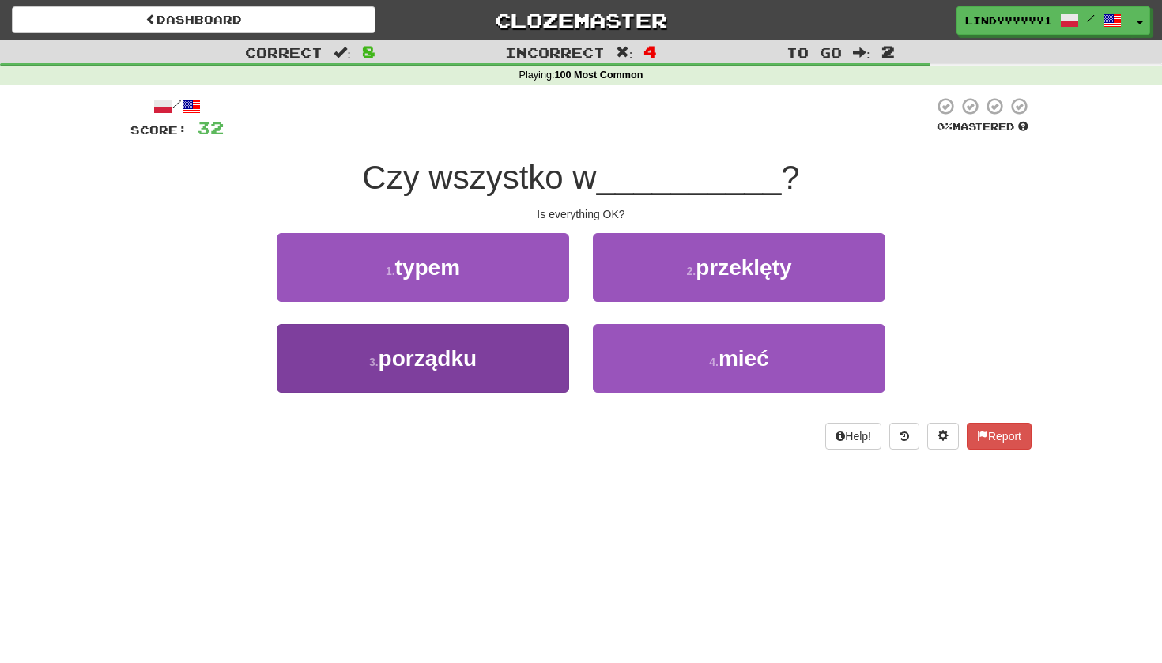
click at [523, 339] on button "3 . porządku" at bounding box center [423, 358] width 292 height 69
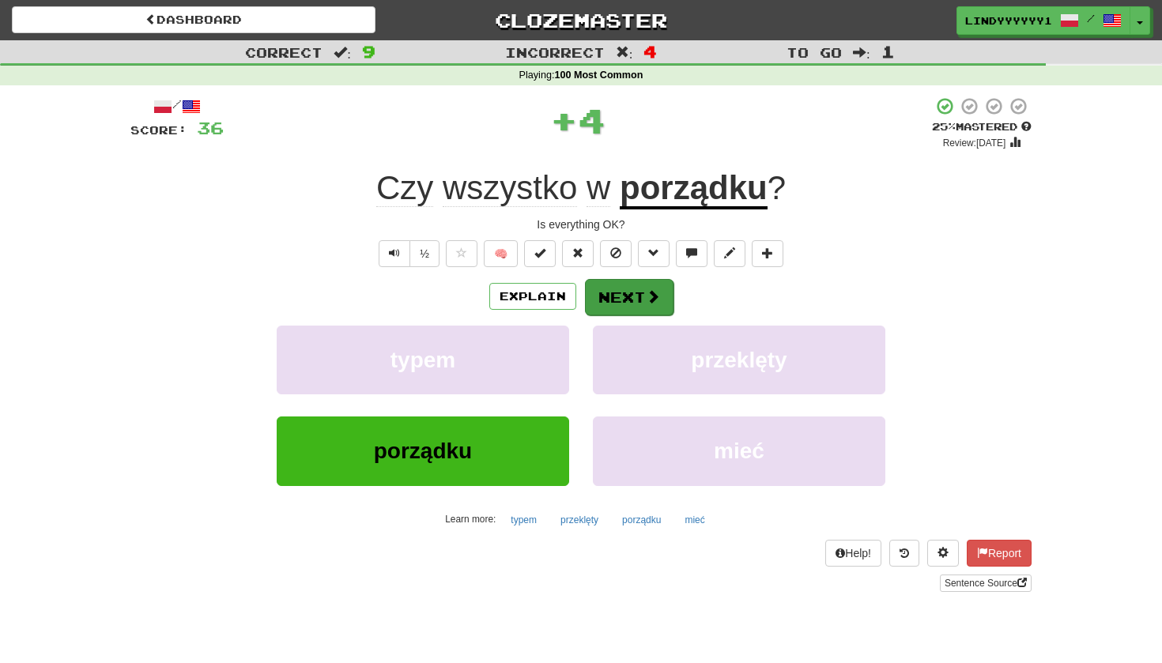
click at [619, 298] on button "Next" at bounding box center [629, 297] width 89 height 36
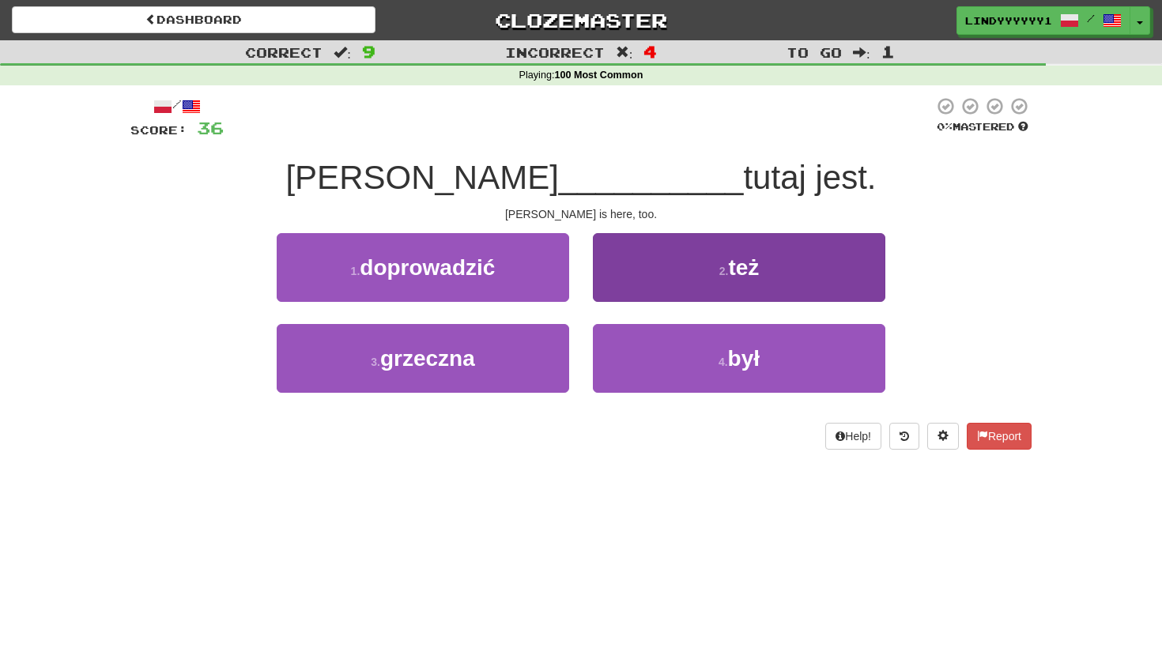
click at [614, 291] on button "2 . też" at bounding box center [739, 267] width 292 height 69
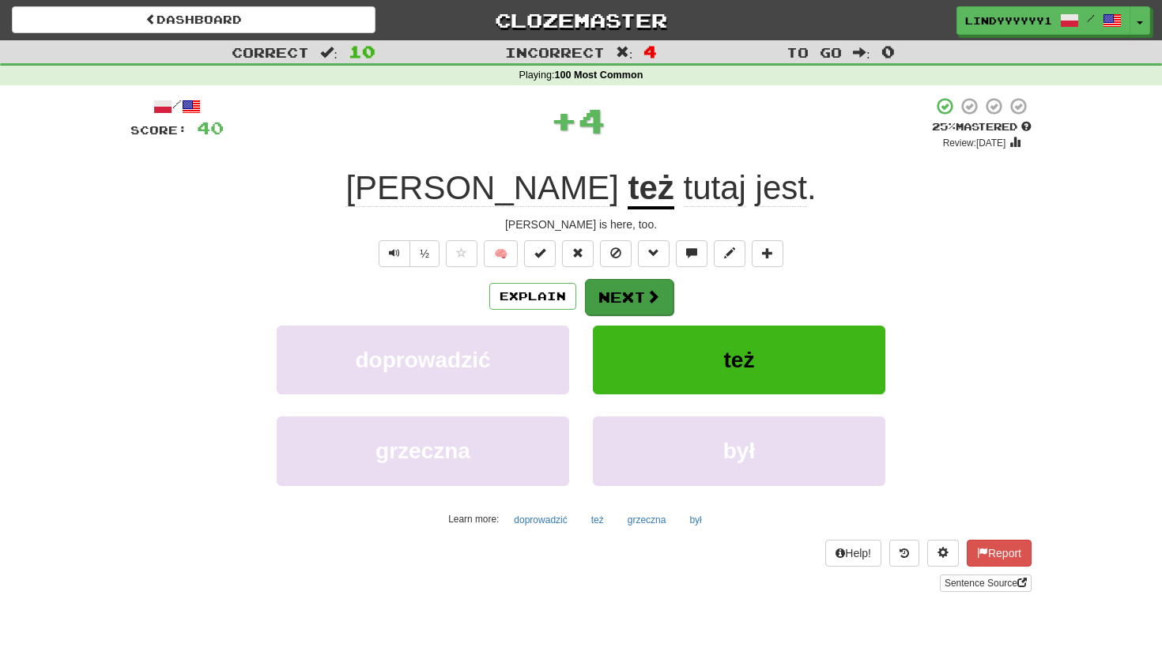
click at [613, 293] on button "Next" at bounding box center [629, 297] width 89 height 36
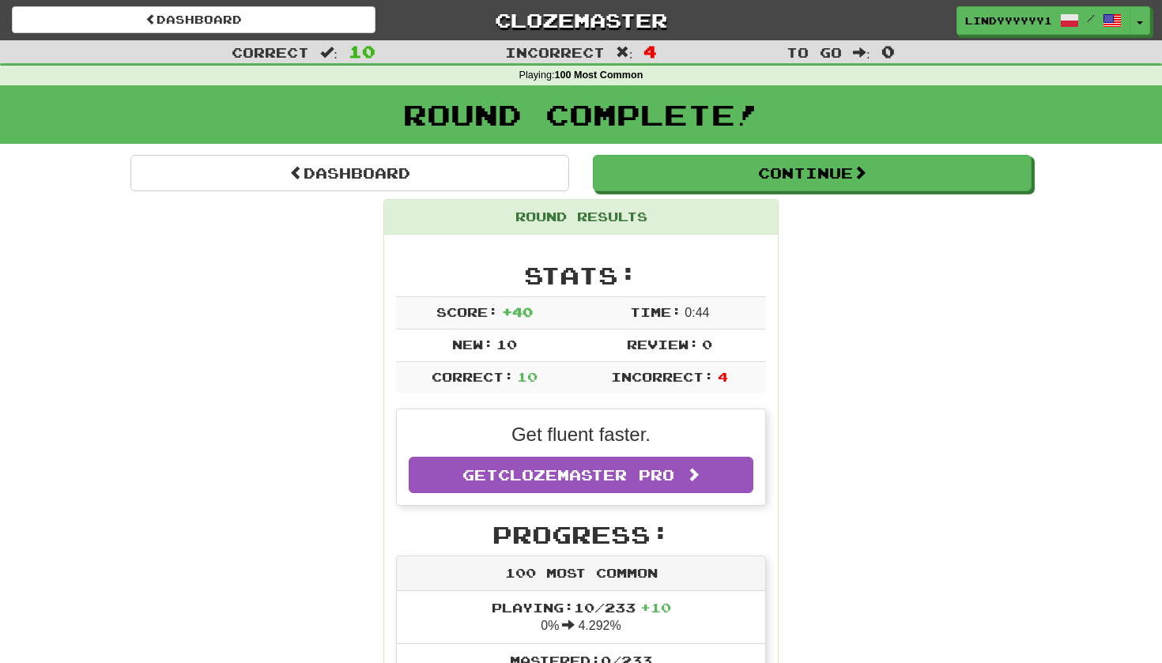
scroll to position [7, 0]
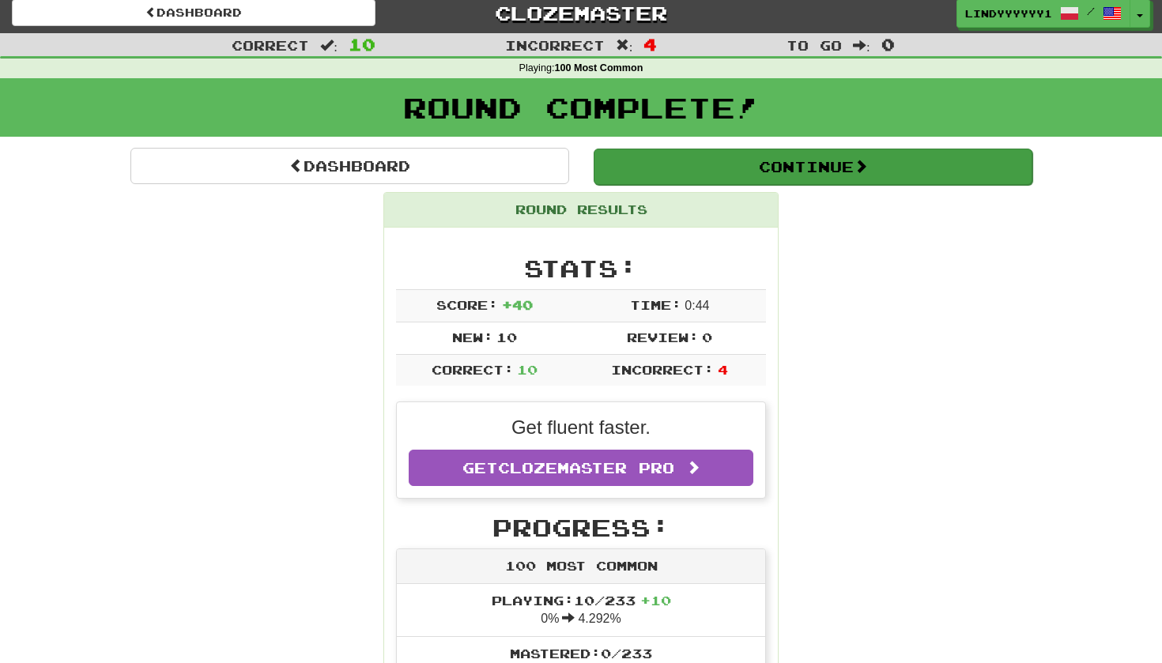
click at [676, 175] on button "Continue" at bounding box center [813, 167] width 439 height 36
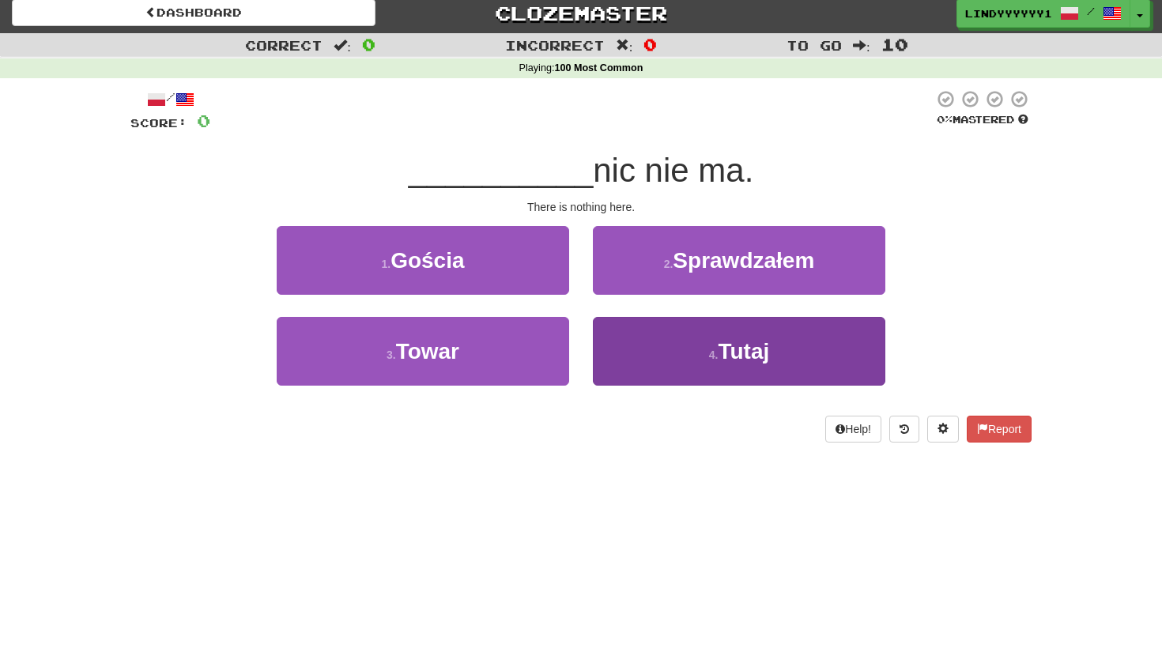
click at [658, 334] on button "4 . Tutaj" at bounding box center [739, 351] width 292 height 69
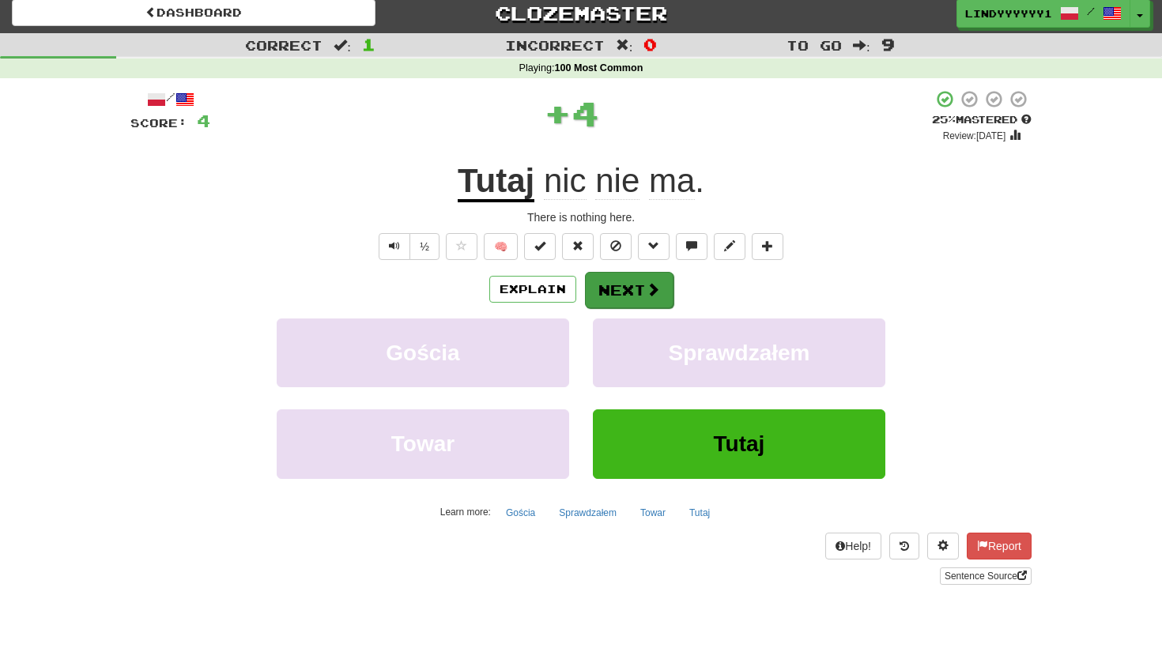
click at [636, 292] on button "Next" at bounding box center [629, 290] width 89 height 36
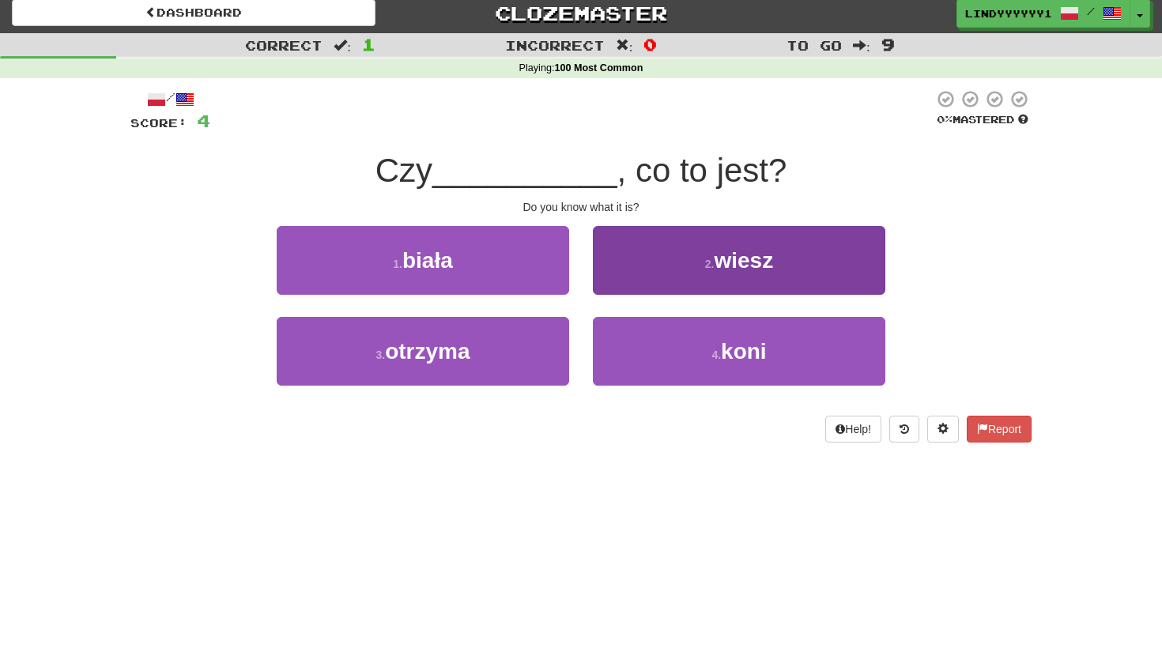
click at [639, 269] on button "2 . wiesz" at bounding box center [739, 260] width 292 height 69
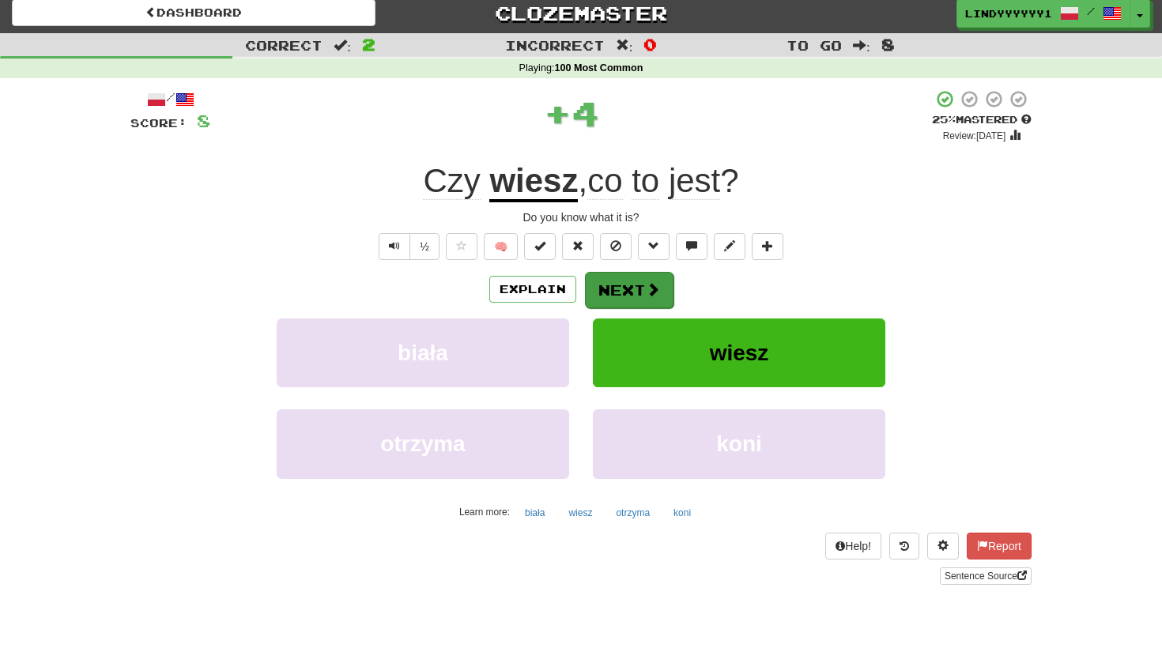
click at [638, 274] on button "Next" at bounding box center [629, 290] width 89 height 36
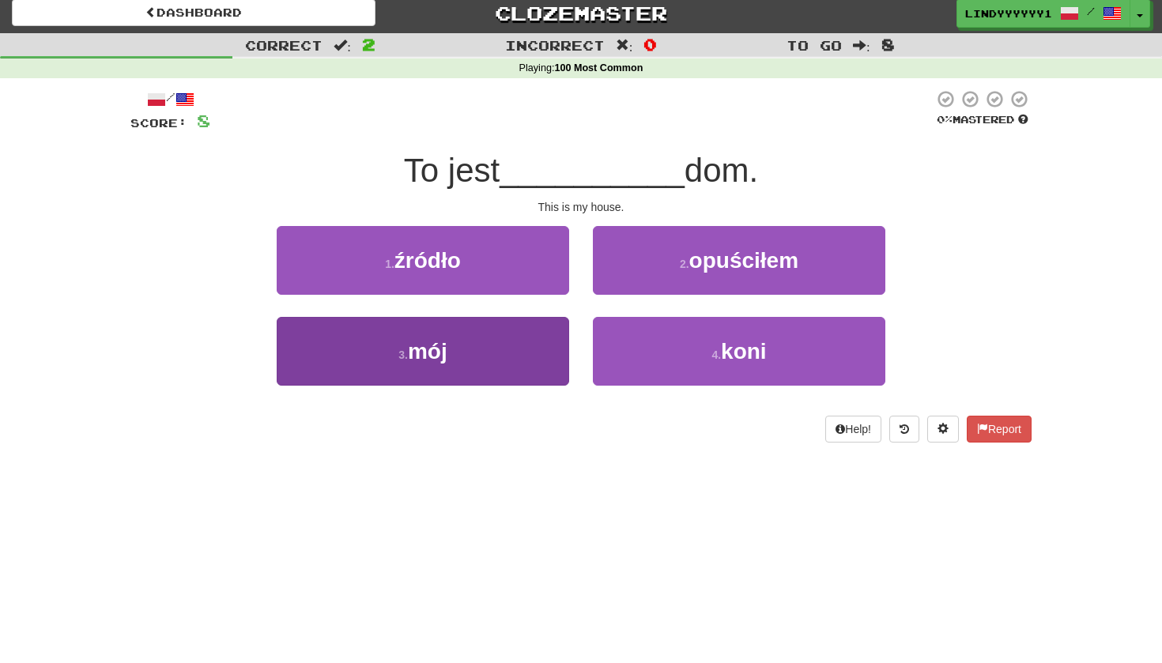
click at [511, 363] on button "3 . mój" at bounding box center [423, 351] width 292 height 69
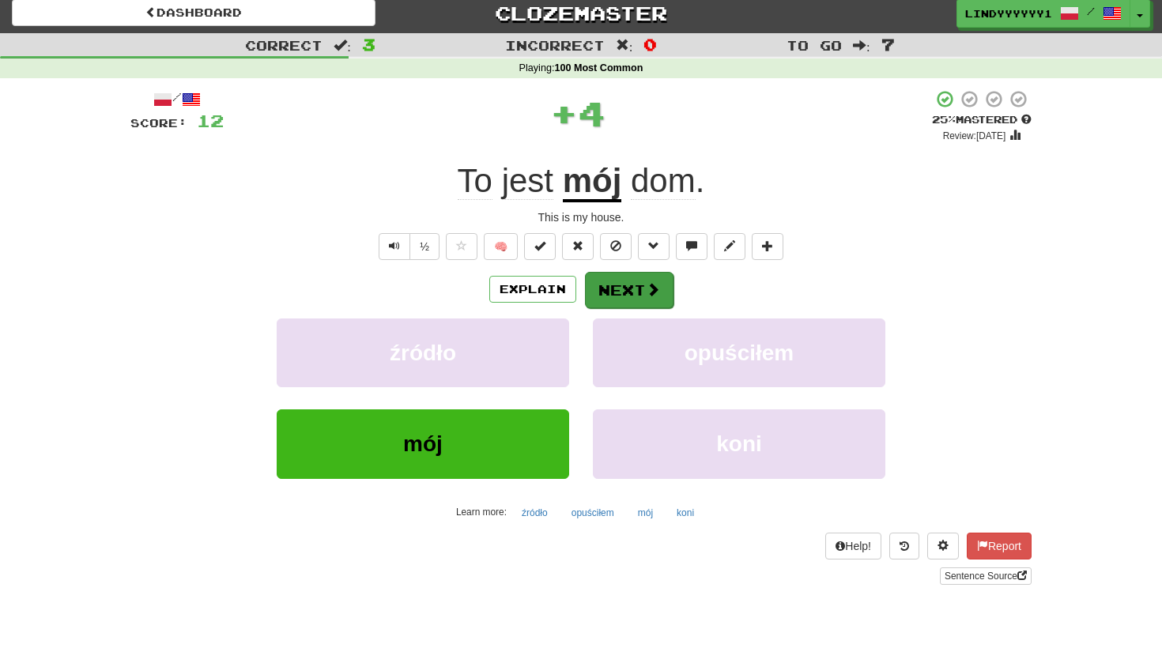
click at [606, 295] on button "Next" at bounding box center [629, 290] width 89 height 36
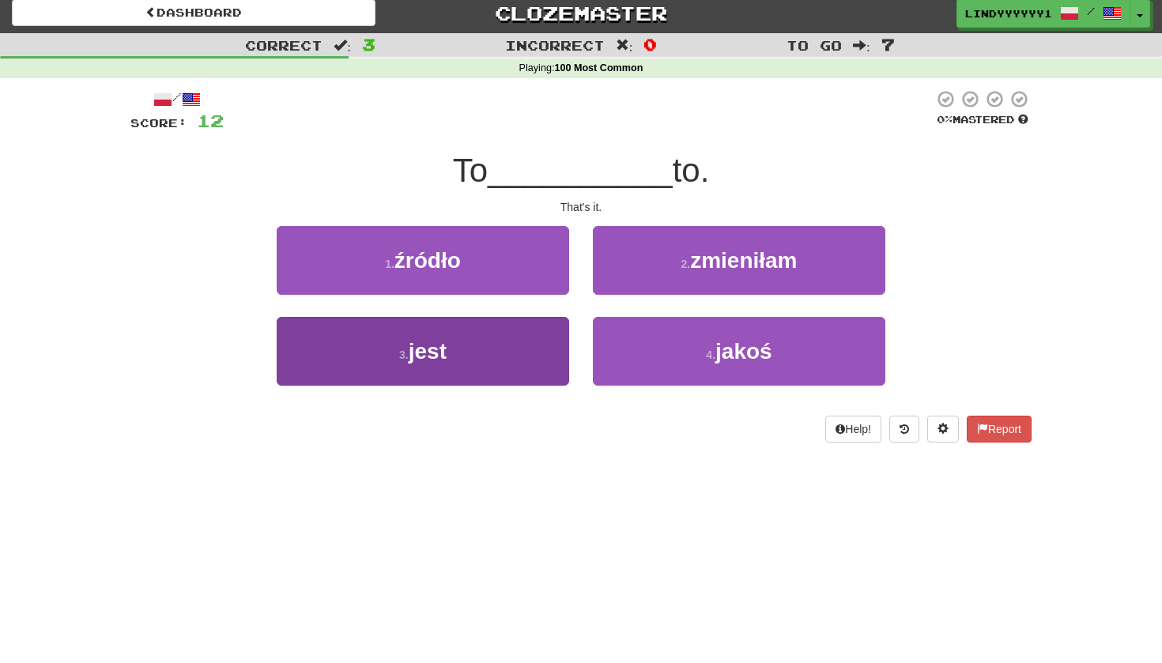
click at [533, 364] on button "3 . jest" at bounding box center [423, 351] width 292 height 69
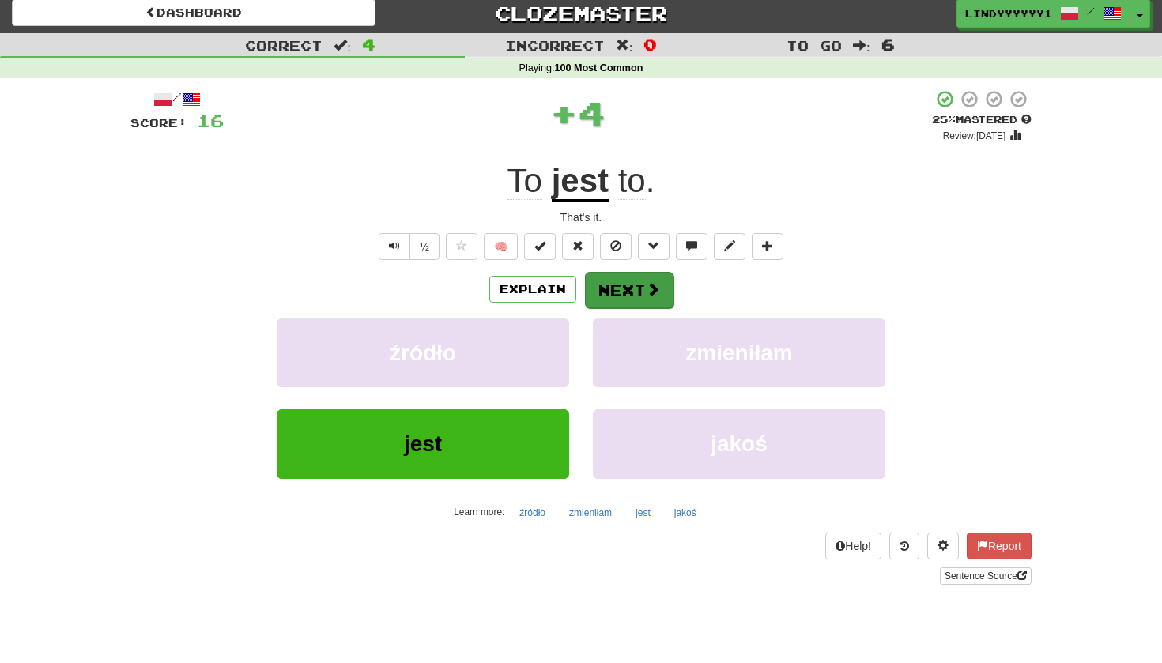
click at [622, 277] on button "Next" at bounding box center [629, 290] width 89 height 36
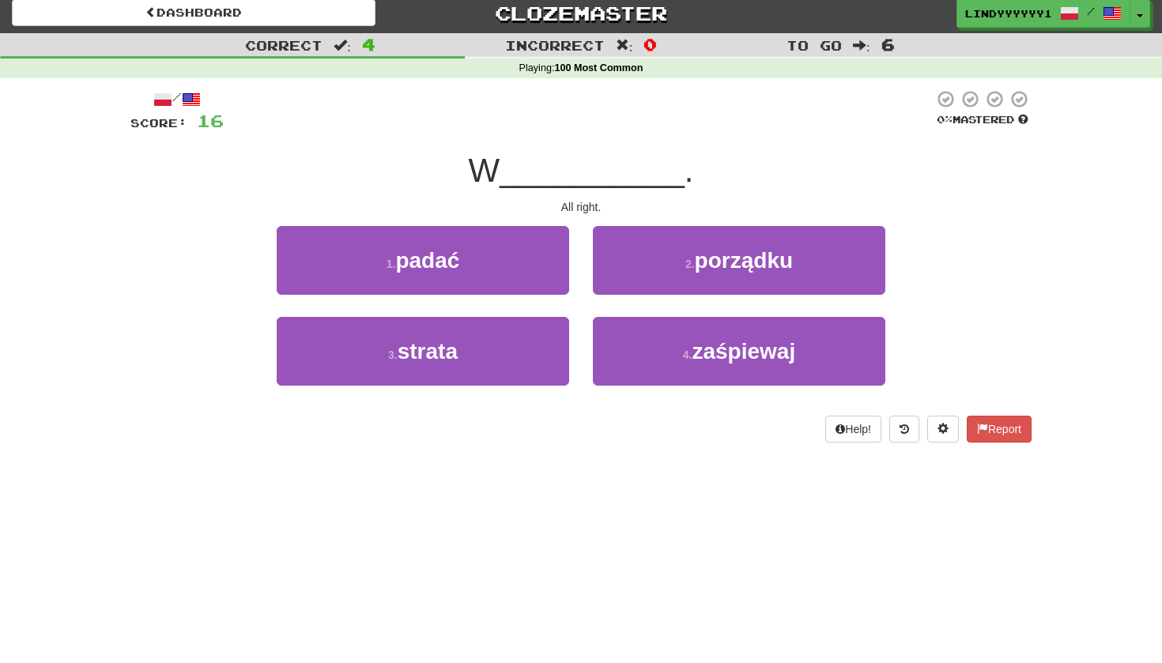
click at [622, 277] on button "2 . porządku" at bounding box center [739, 260] width 292 height 69
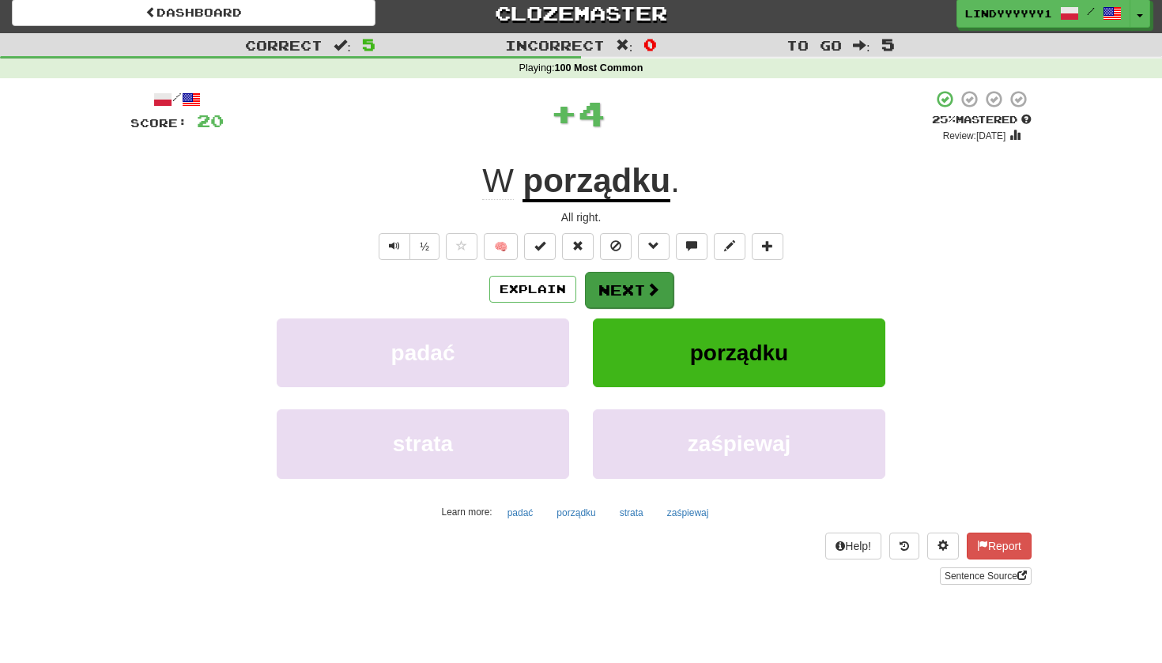
click at [622, 277] on button "Next" at bounding box center [629, 290] width 89 height 36
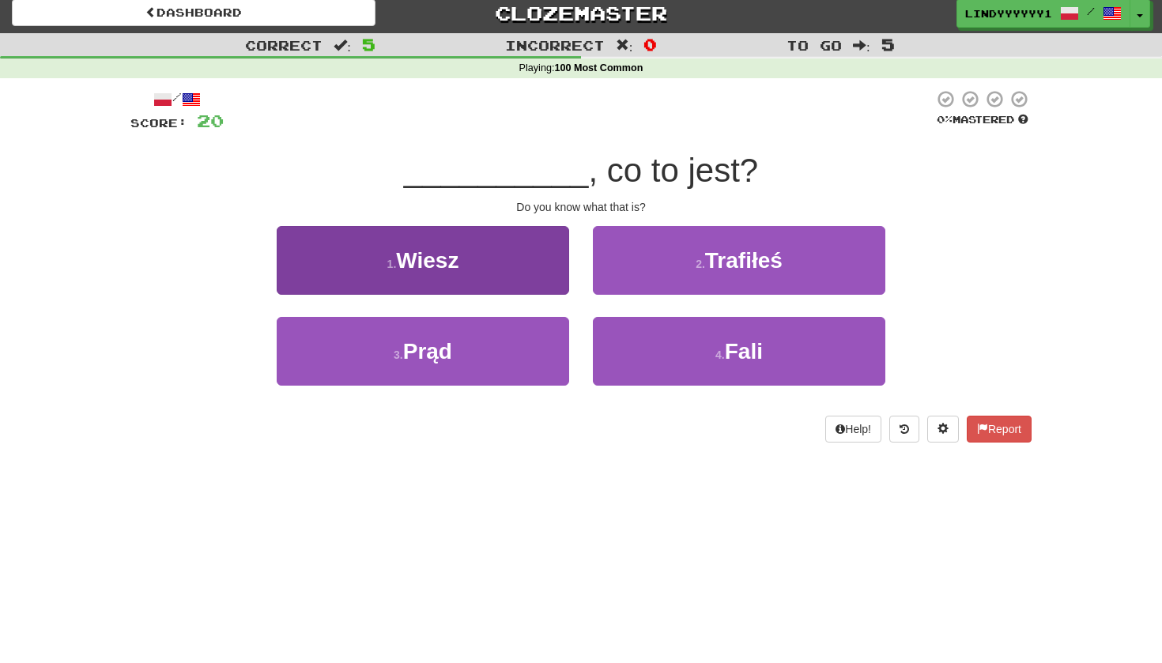
click at [531, 280] on button "1 . Wiesz" at bounding box center [423, 260] width 292 height 69
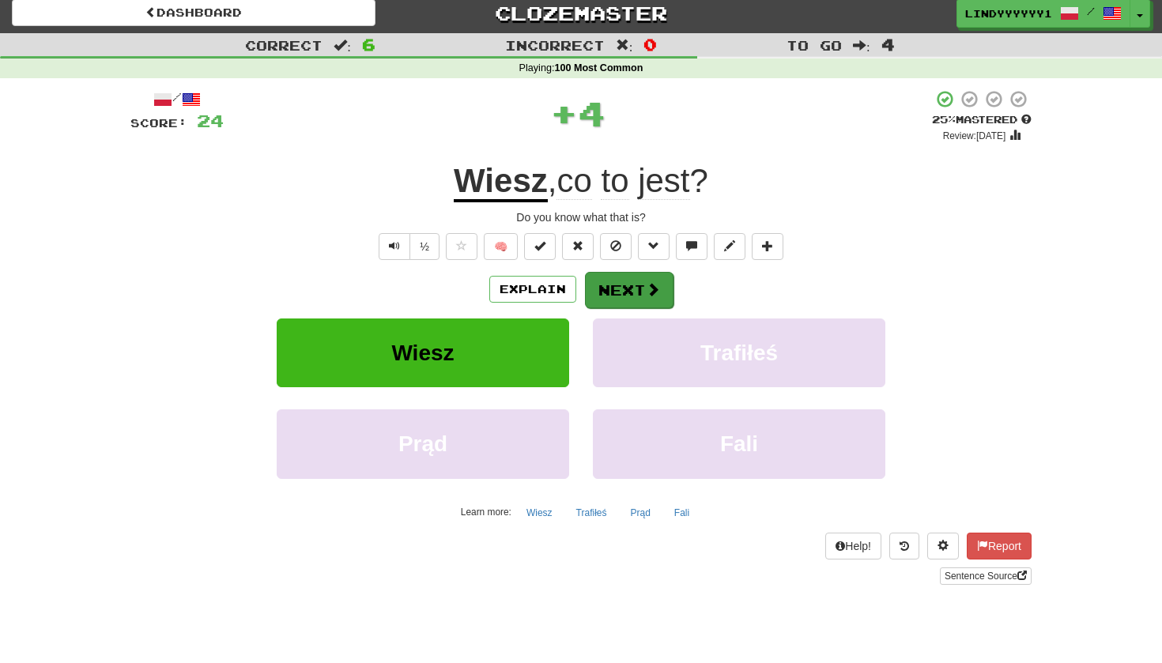
click at [618, 286] on button "Next" at bounding box center [629, 290] width 89 height 36
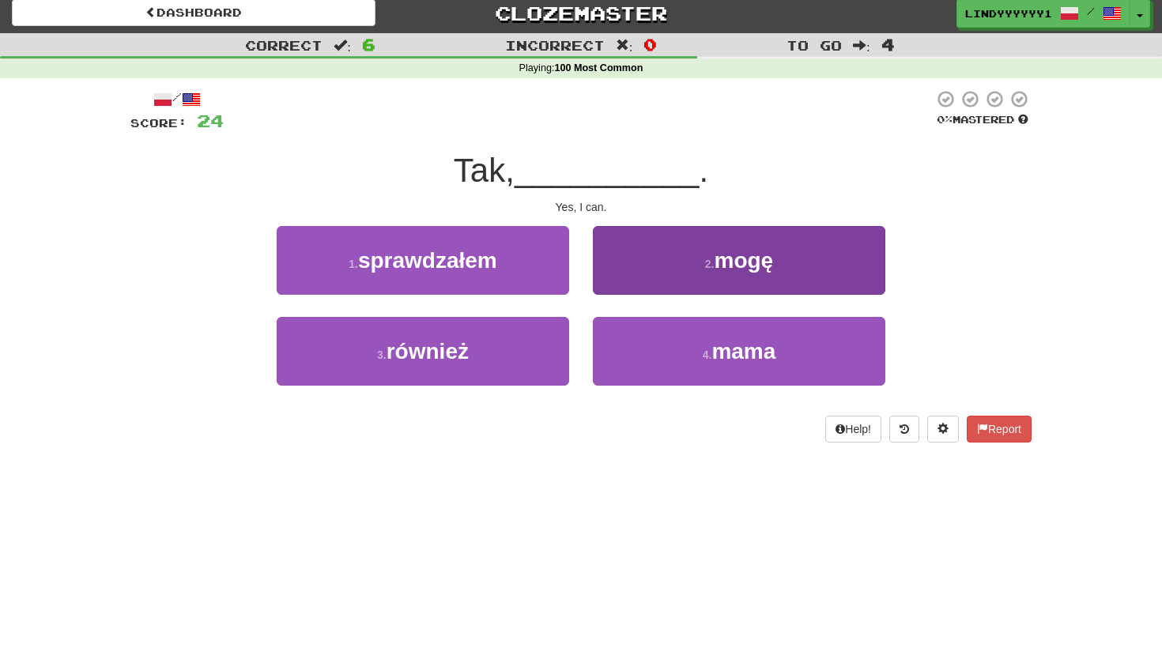
click at [647, 273] on button "2 . mogę" at bounding box center [739, 260] width 292 height 69
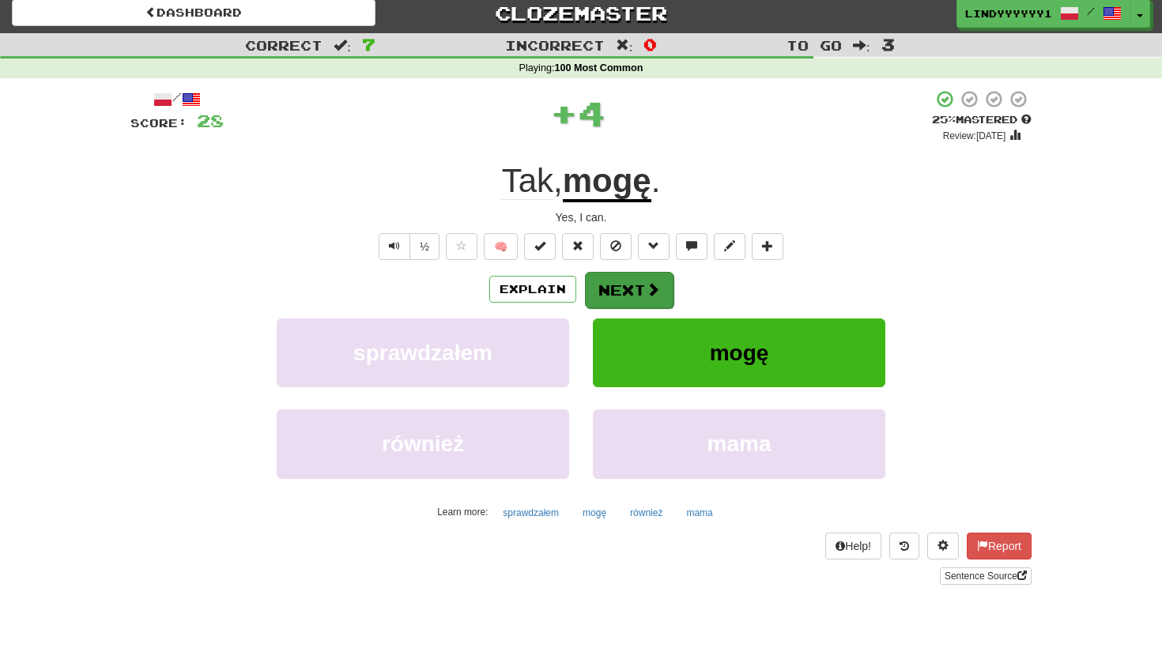
click at [635, 305] on button "Next" at bounding box center [629, 290] width 89 height 36
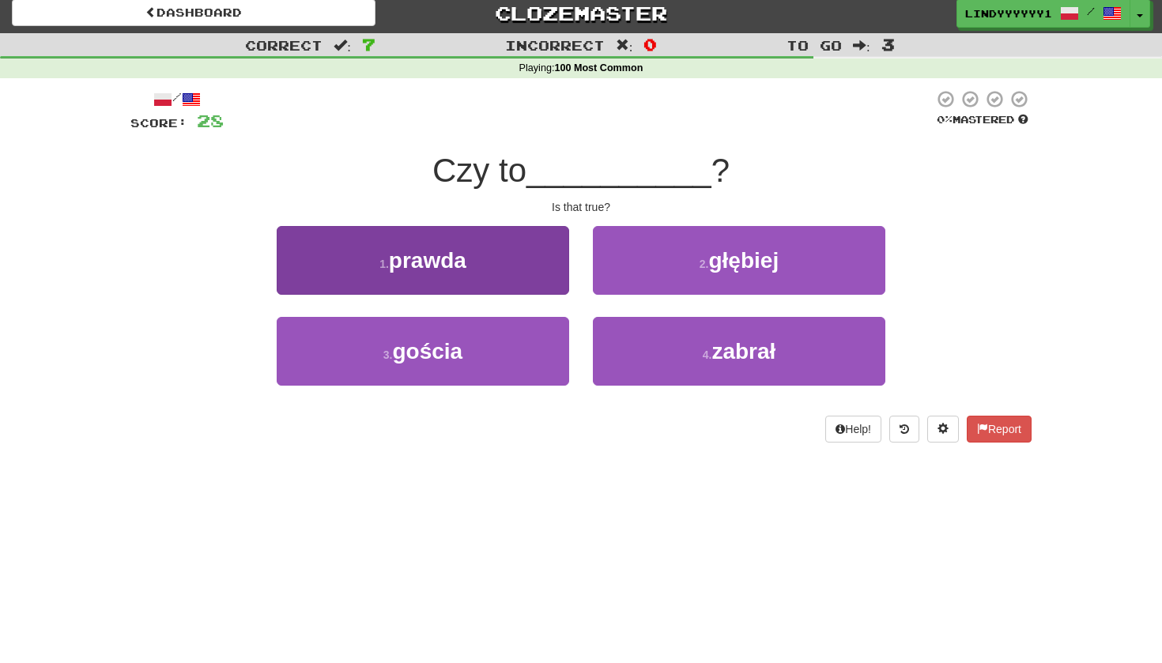
click at [561, 270] on button "1 . prawda" at bounding box center [423, 260] width 292 height 69
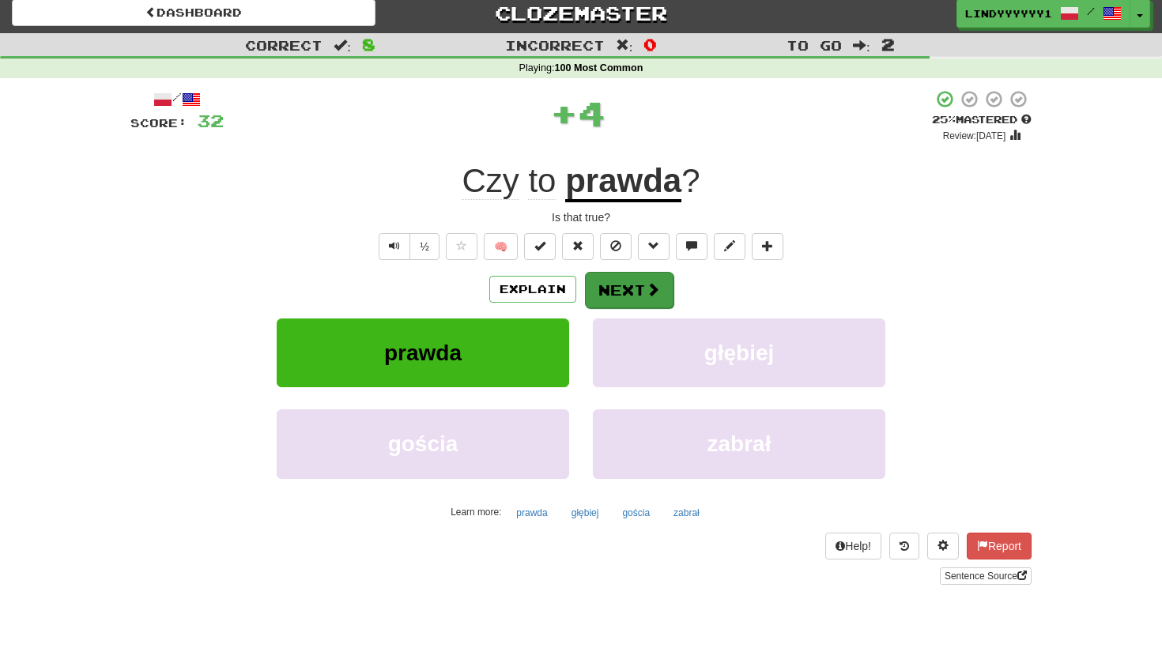
click at [630, 299] on button "Next" at bounding box center [629, 290] width 89 height 36
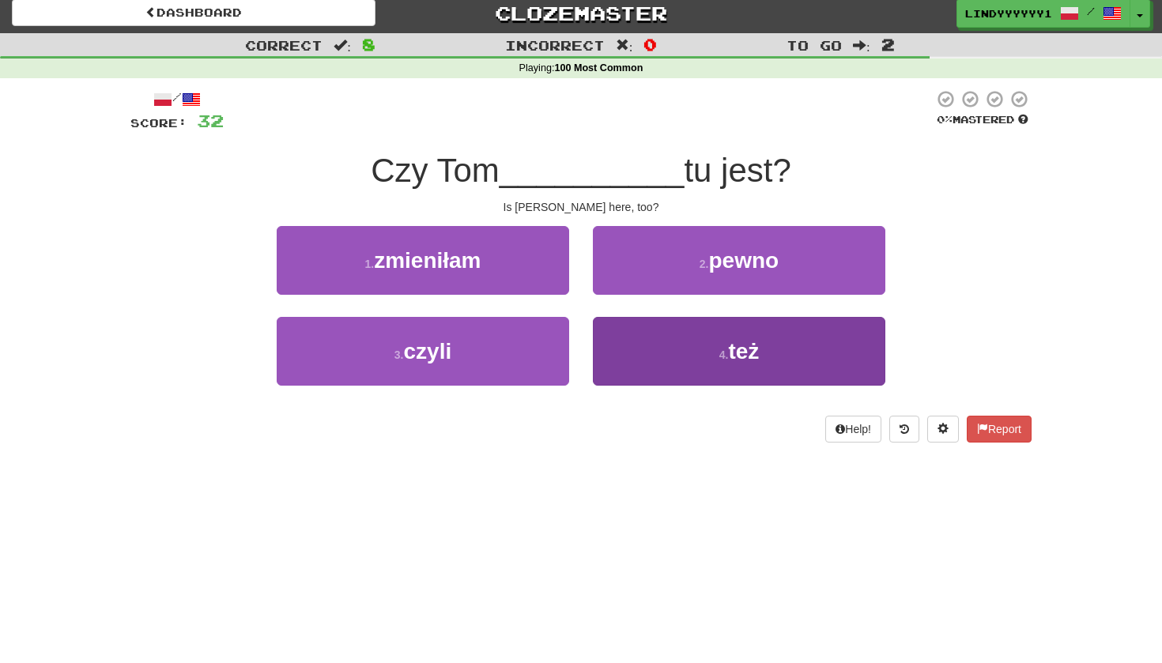
click at [650, 331] on button "4 . też" at bounding box center [739, 351] width 292 height 69
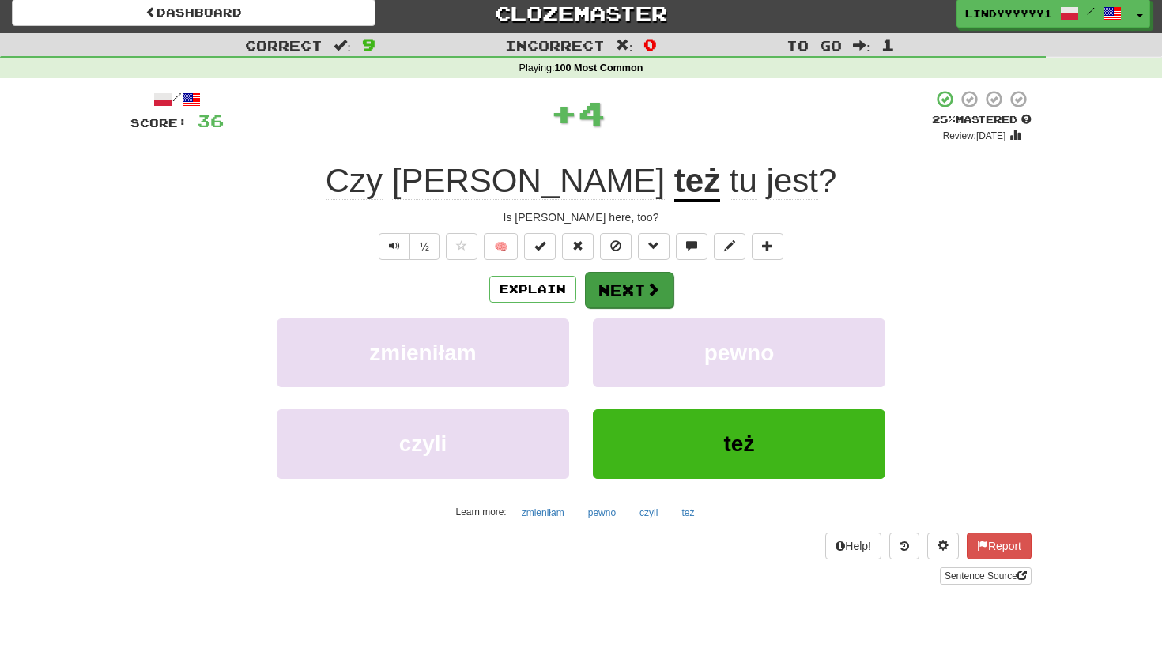
click at [621, 294] on button "Next" at bounding box center [629, 290] width 89 height 36
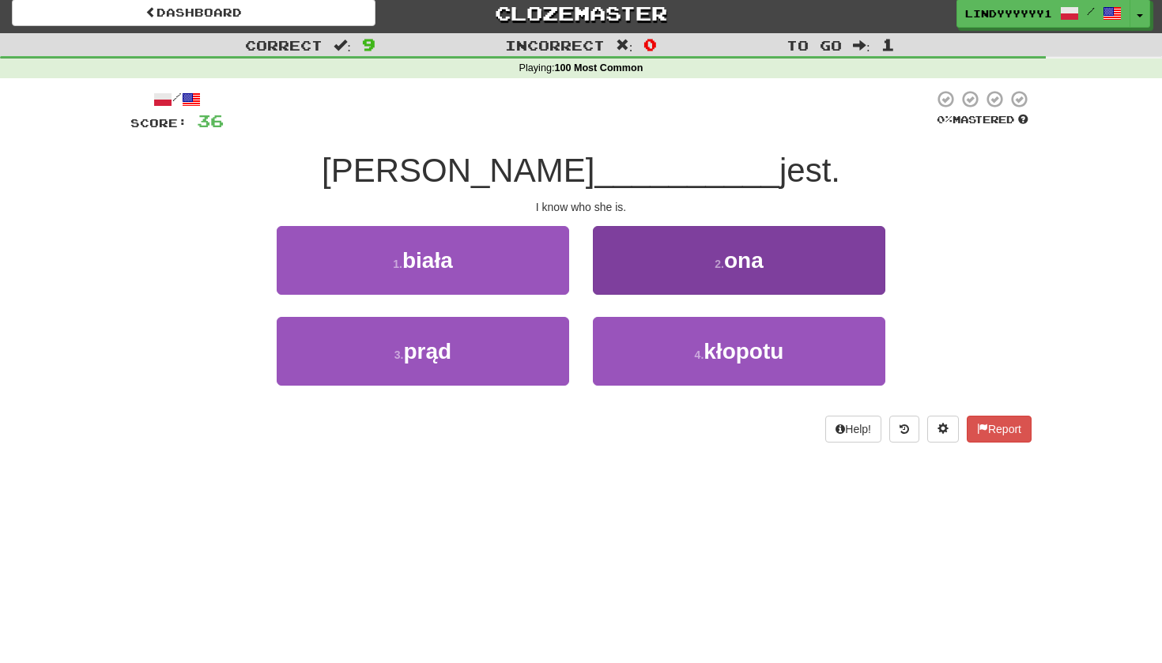
click at [658, 277] on button "2 . ona" at bounding box center [739, 260] width 292 height 69
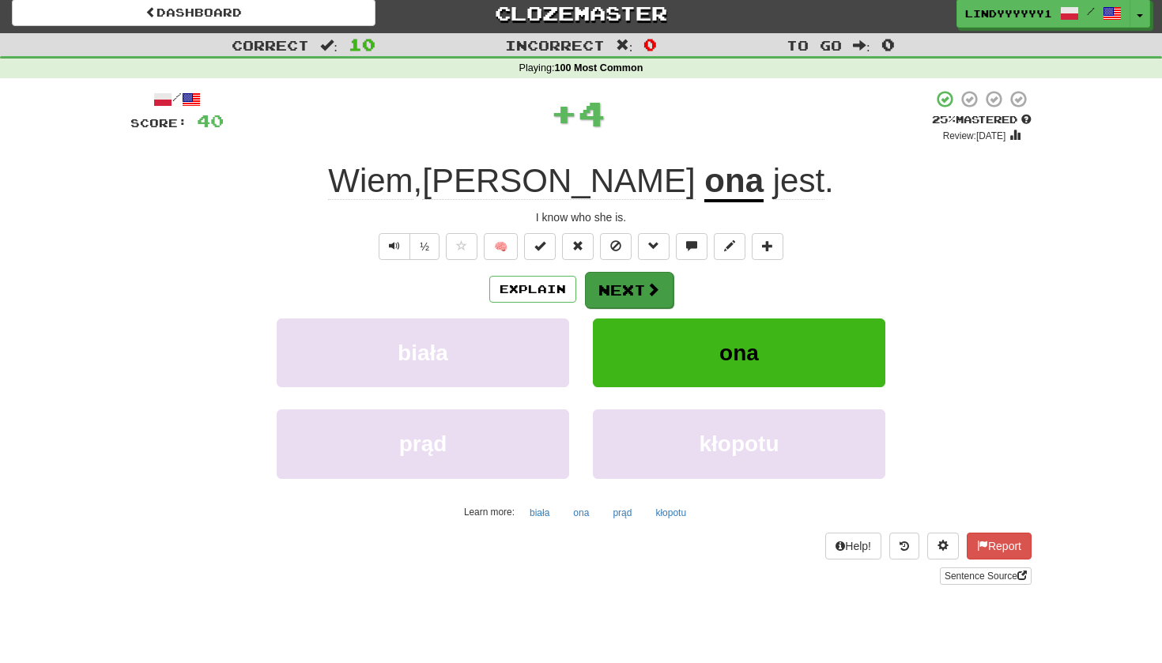
click at [643, 282] on button "Next" at bounding box center [629, 290] width 89 height 36
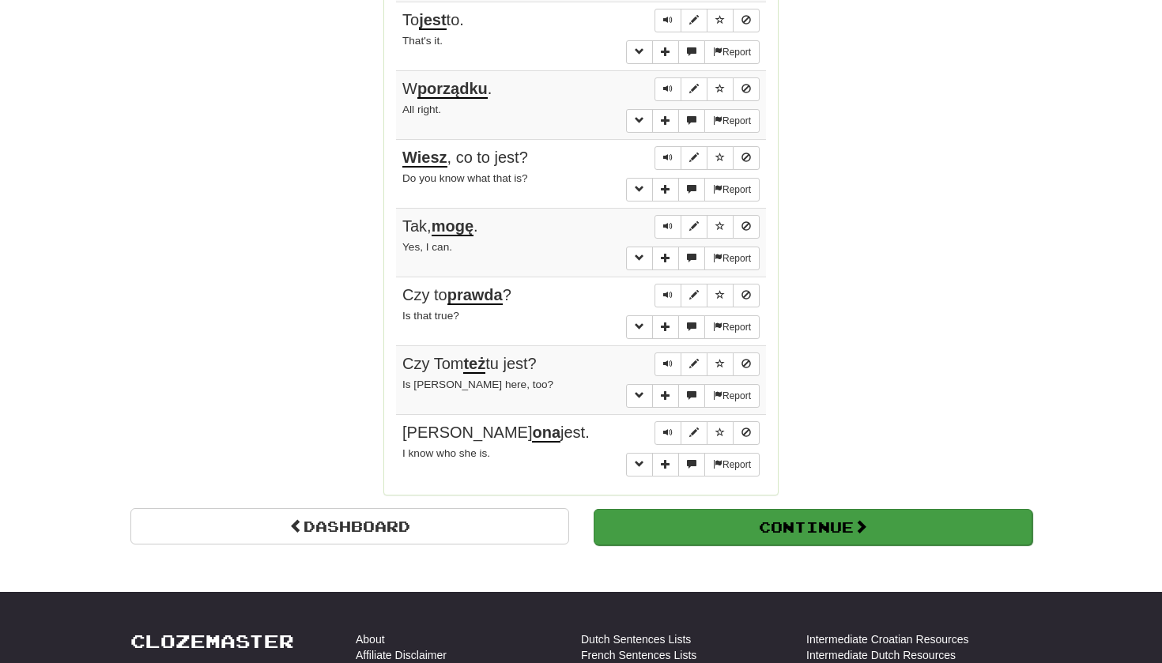
click at [715, 509] on button "Continue" at bounding box center [813, 527] width 439 height 36
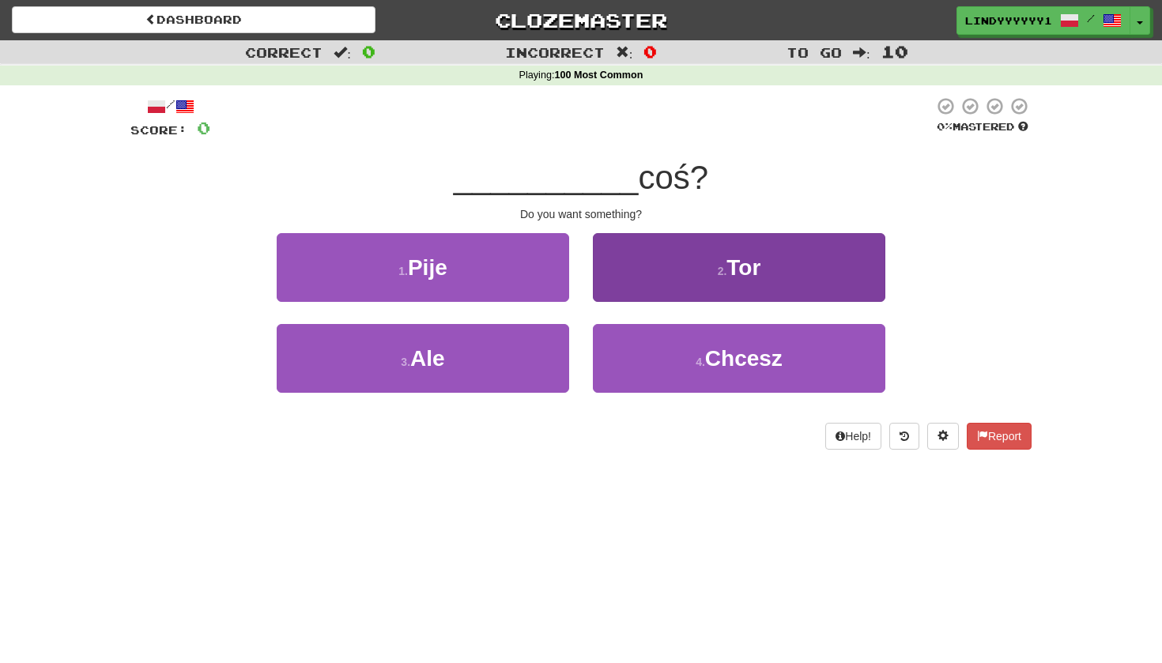
scroll to position [0, 0]
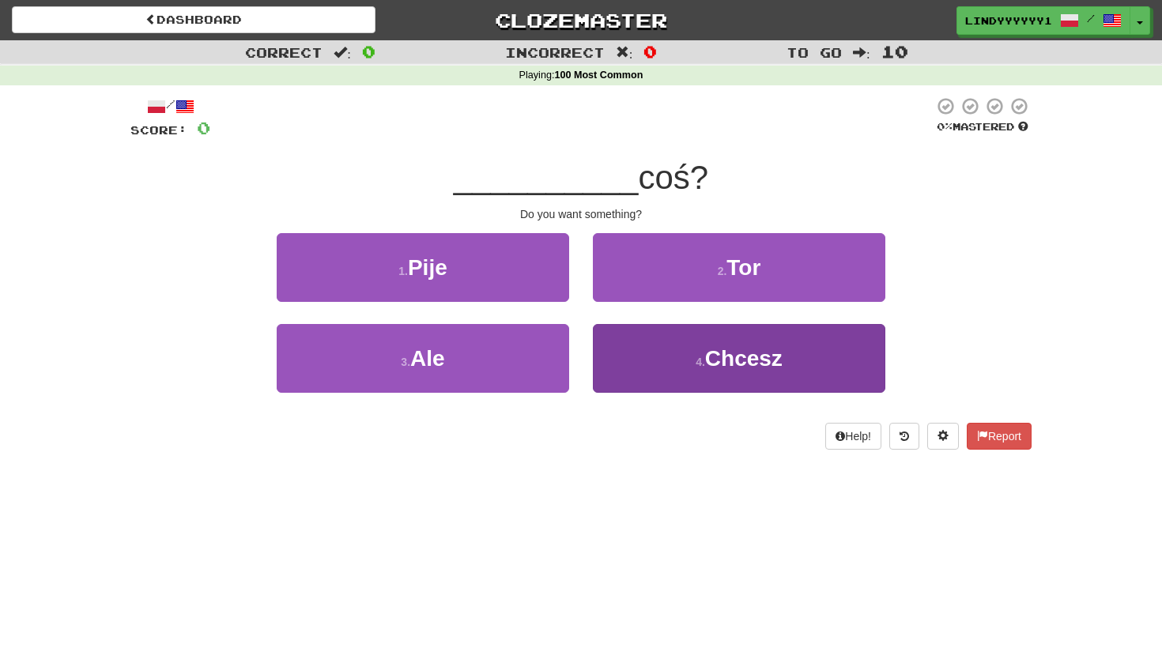
click at [660, 341] on button "4 . Chcesz" at bounding box center [739, 358] width 292 height 69
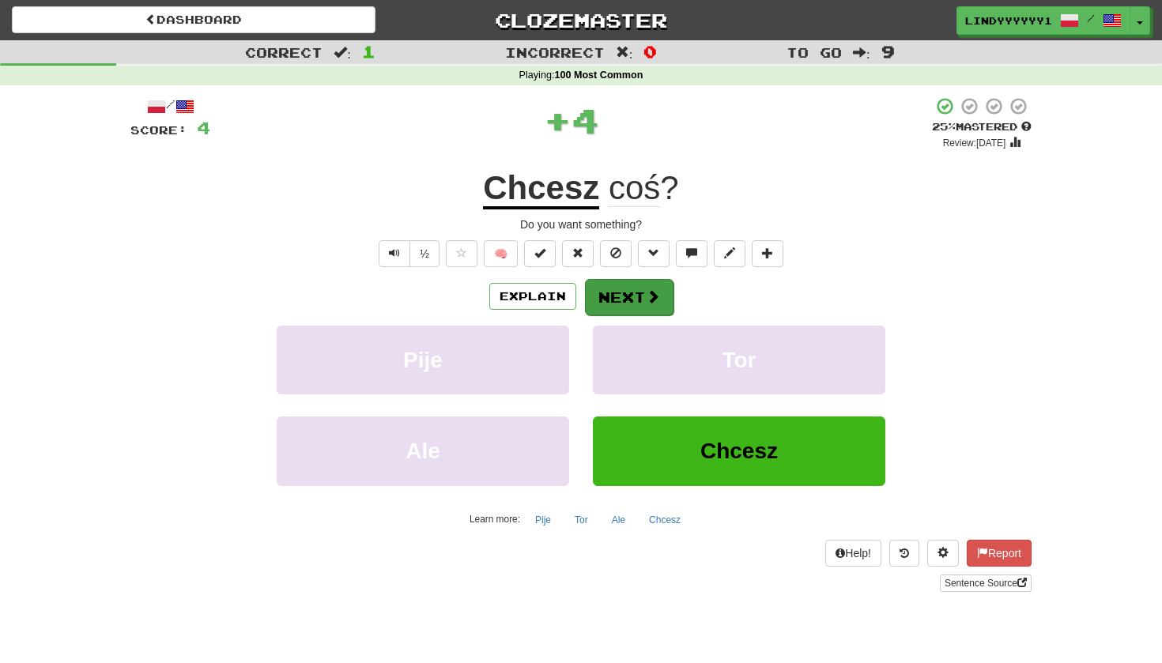
click at [633, 299] on button "Next" at bounding box center [629, 297] width 89 height 36
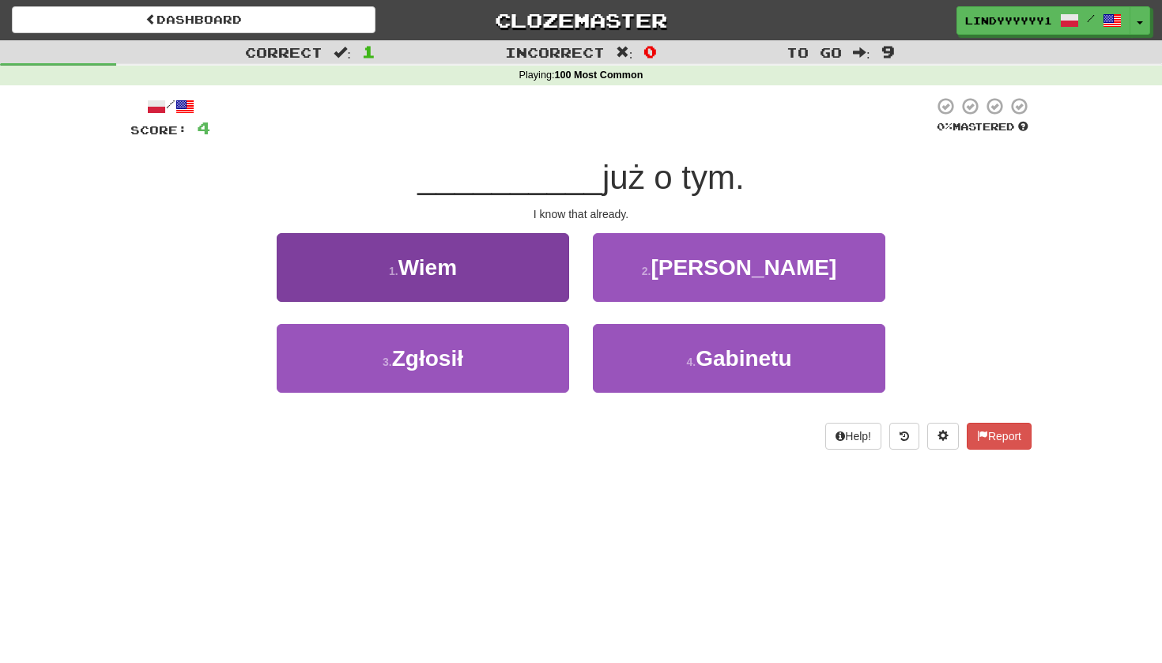
click at [475, 281] on button "1 . Wiem" at bounding box center [423, 267] width 292 height 69
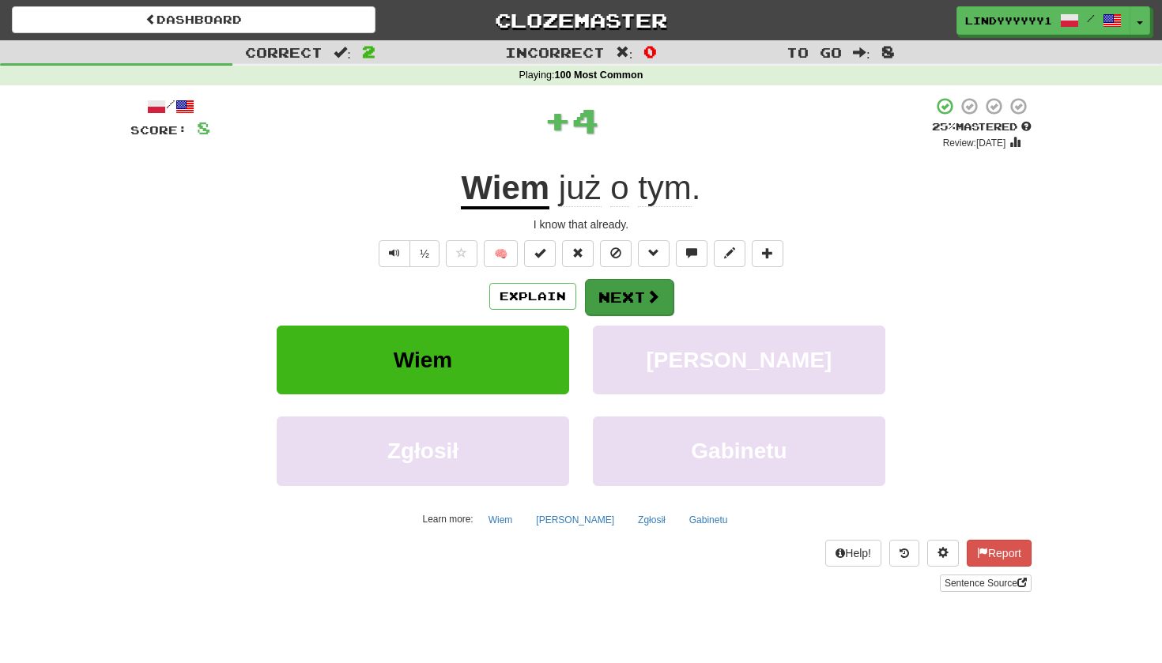
click at [639, 290] on button "Next" at bounding box center [629, 297] width 89 height 36
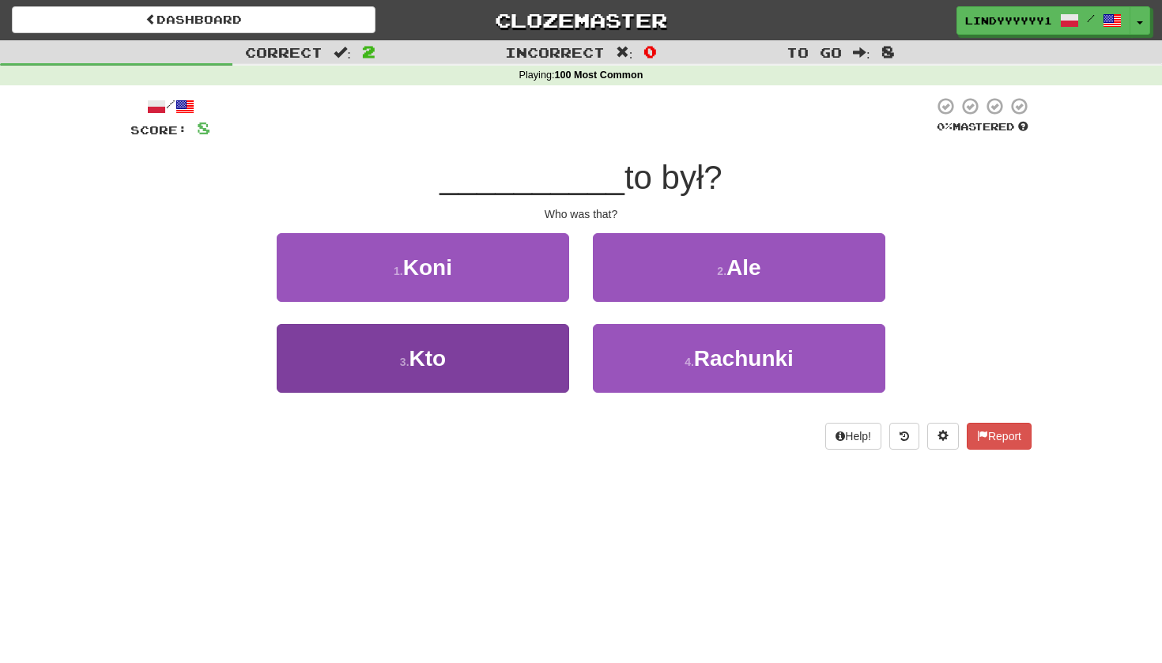
click at [496, 372] on button "3 . Kto" at bounding box center [423, 358] width 292 height 69
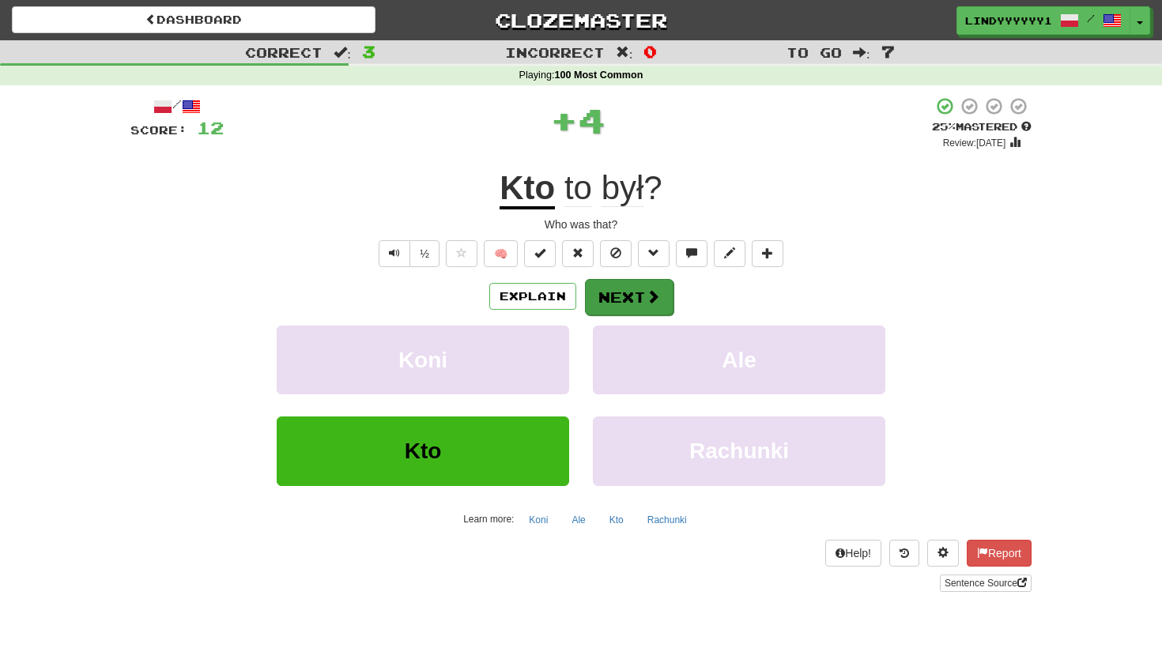
click at [635, 292] on button "Next" at bounding box center [629, 297] width 89 height 36
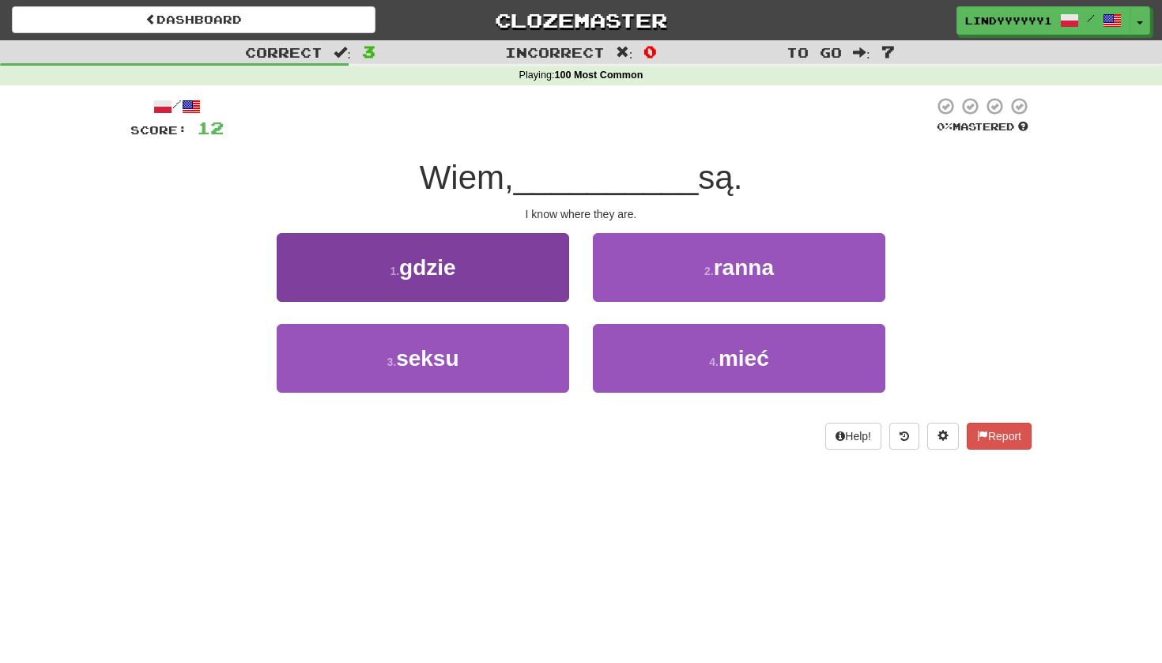
click at [536, 287] on button "1 . gdzie" at bounding box center [423, 267] width 292 height 69
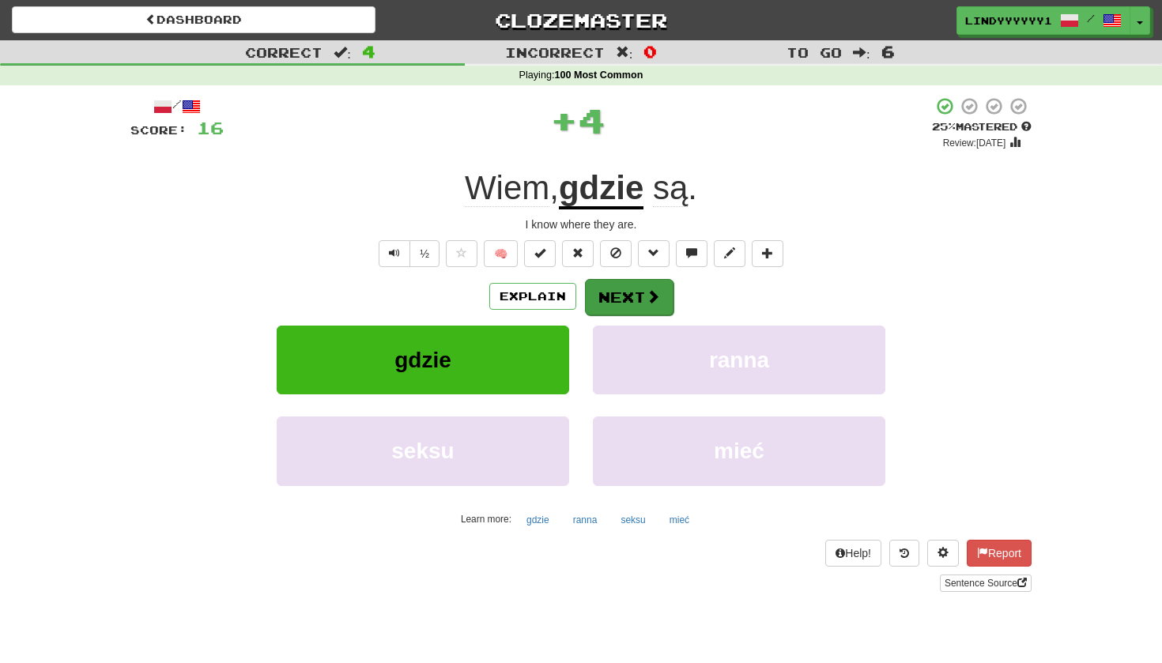
click at [617, 289] on button "Next" at bounding box center [629, 297] width 89 height 36
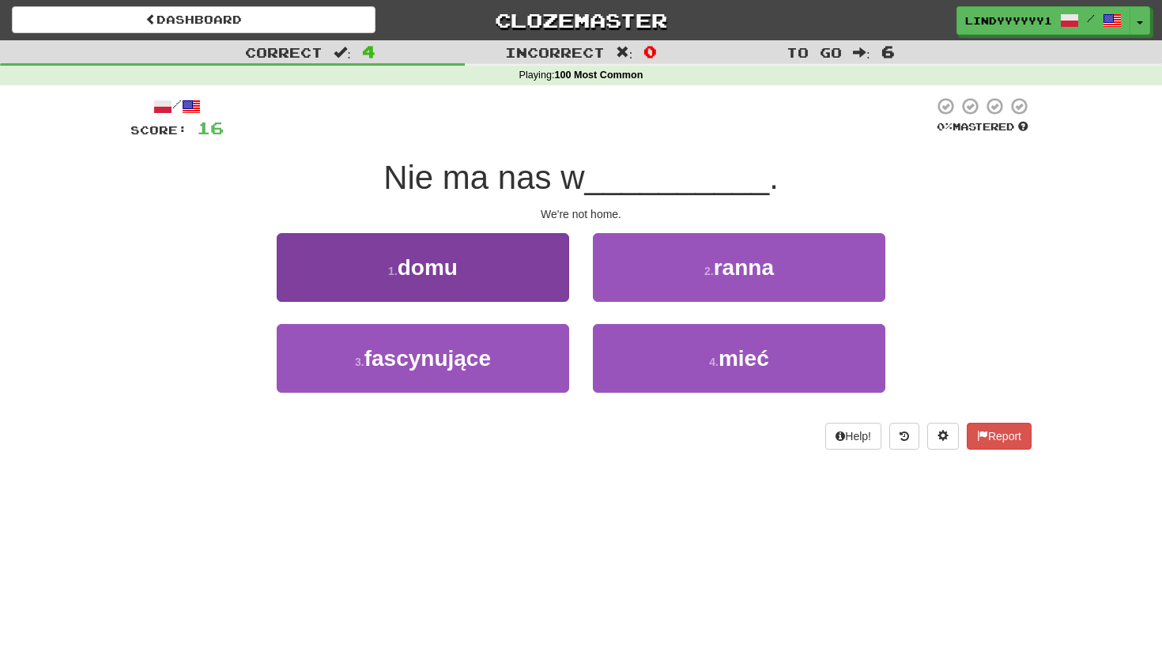
click at [537, 284] on button "1 . domu" at bounding box center [423, 267] width 292 height 69
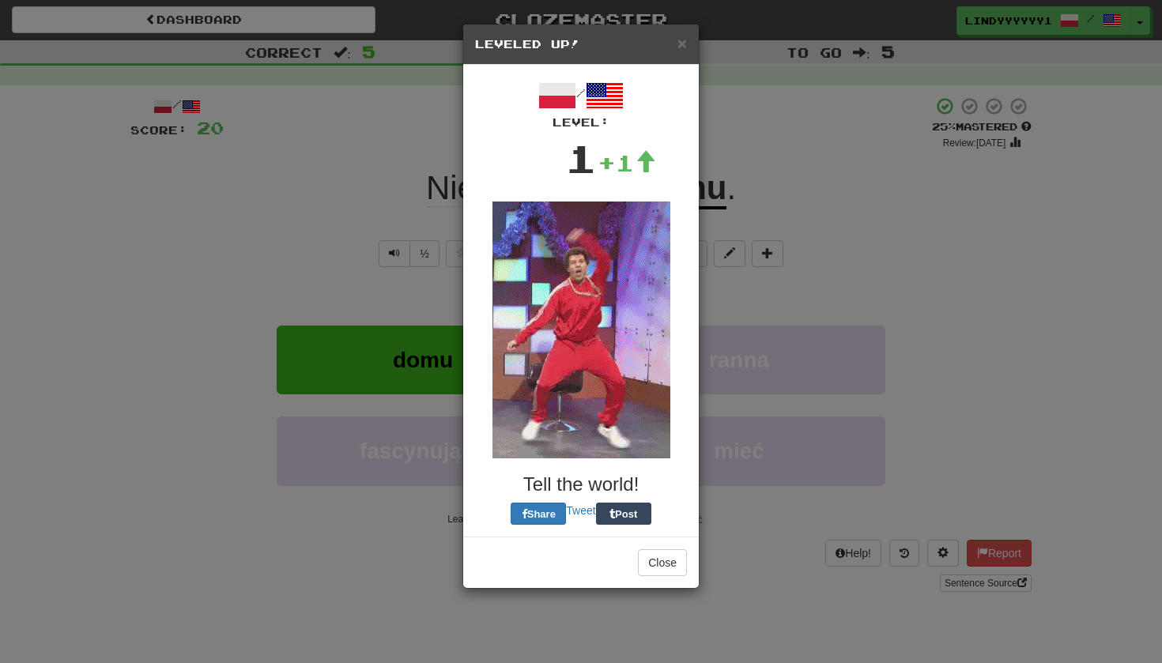
click at [616, 296] on img at bounding box center [581, 330] width 178 height 257
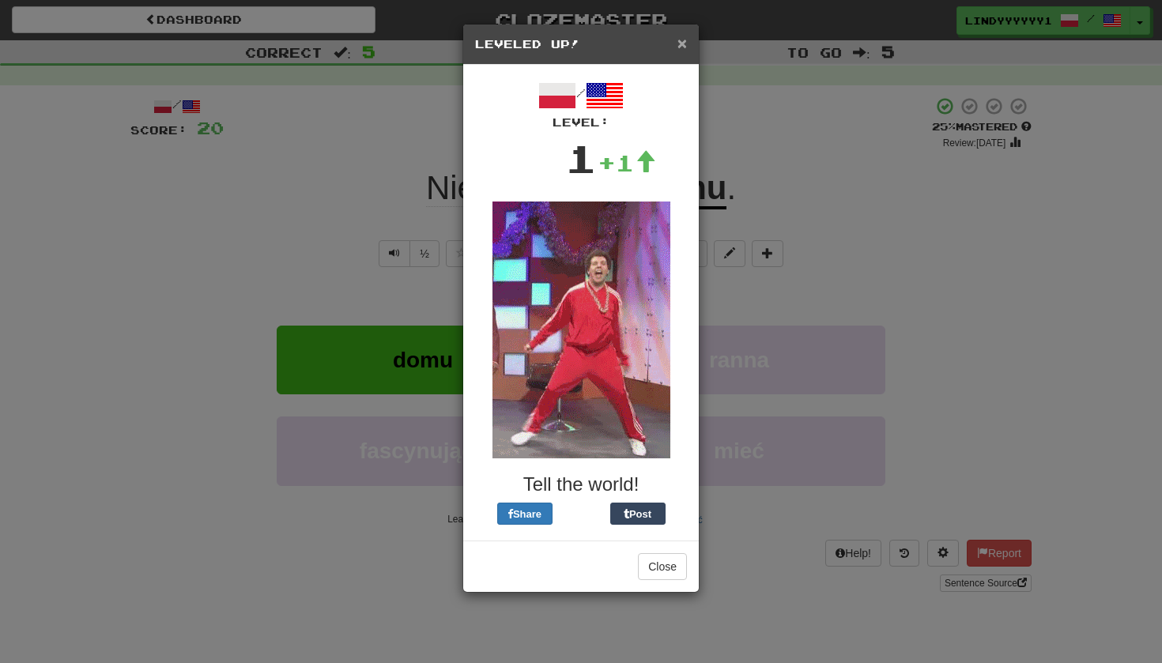
click at [683, 44] on span "×" at bounding box center [681, 43] width 9 height 18
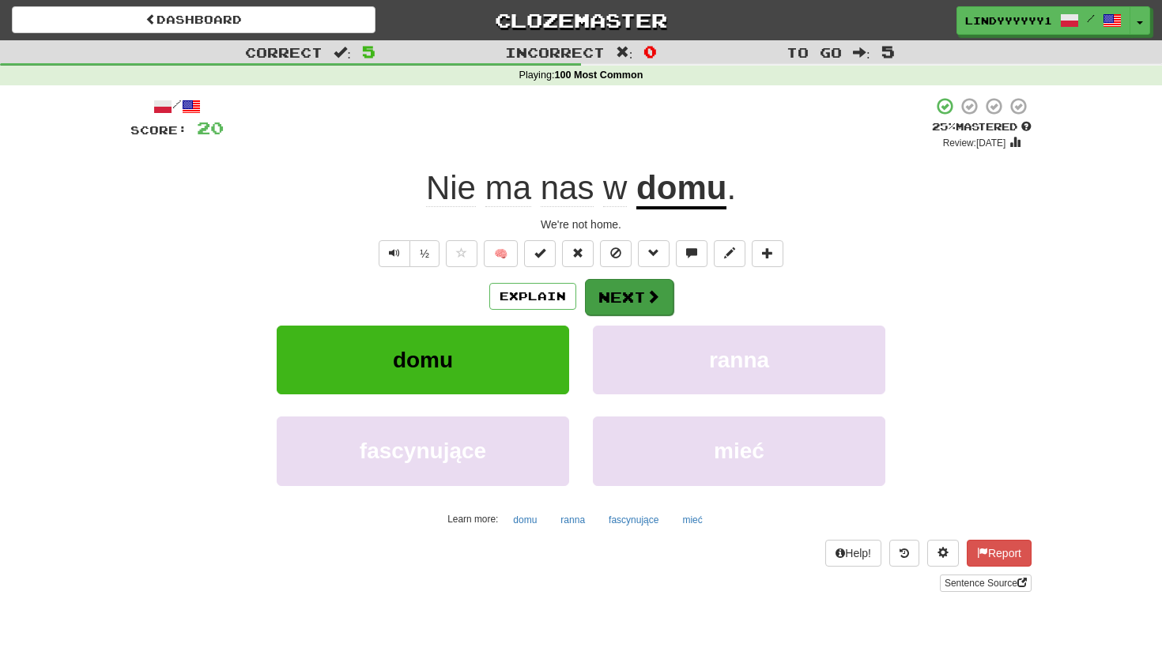
click at [617, 304] on button "Next" at bounding box center [629, 297] width 89 height 36
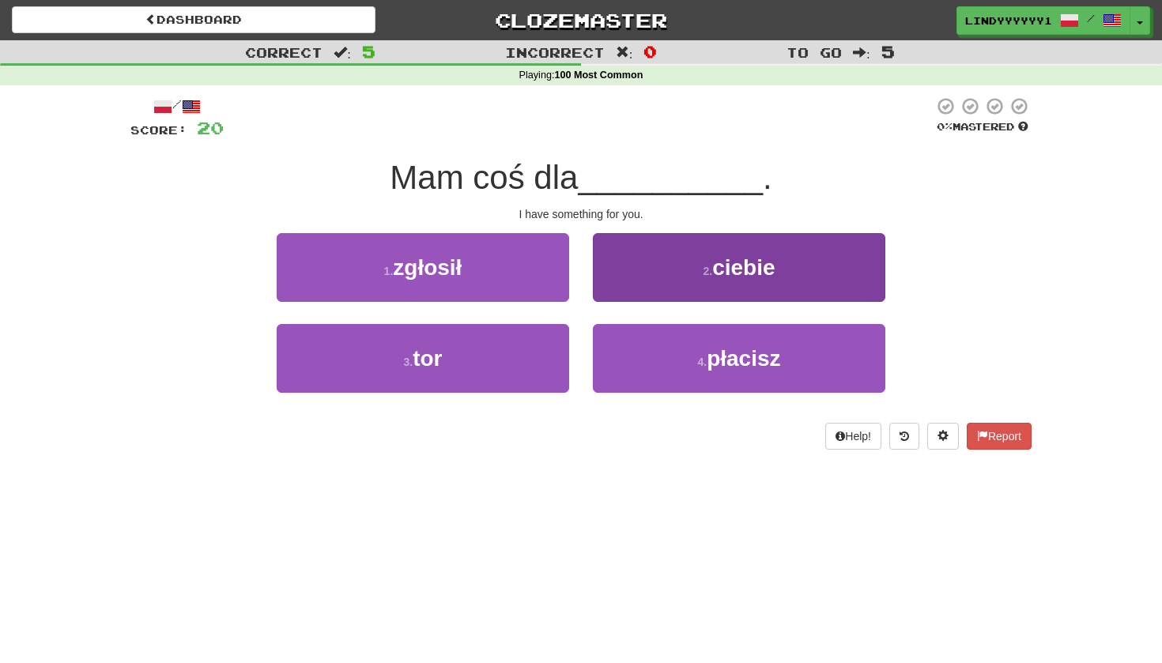
click at [650, 277] on button "2 . ciebie" at bounding box center [739, 267] width 292 height 69
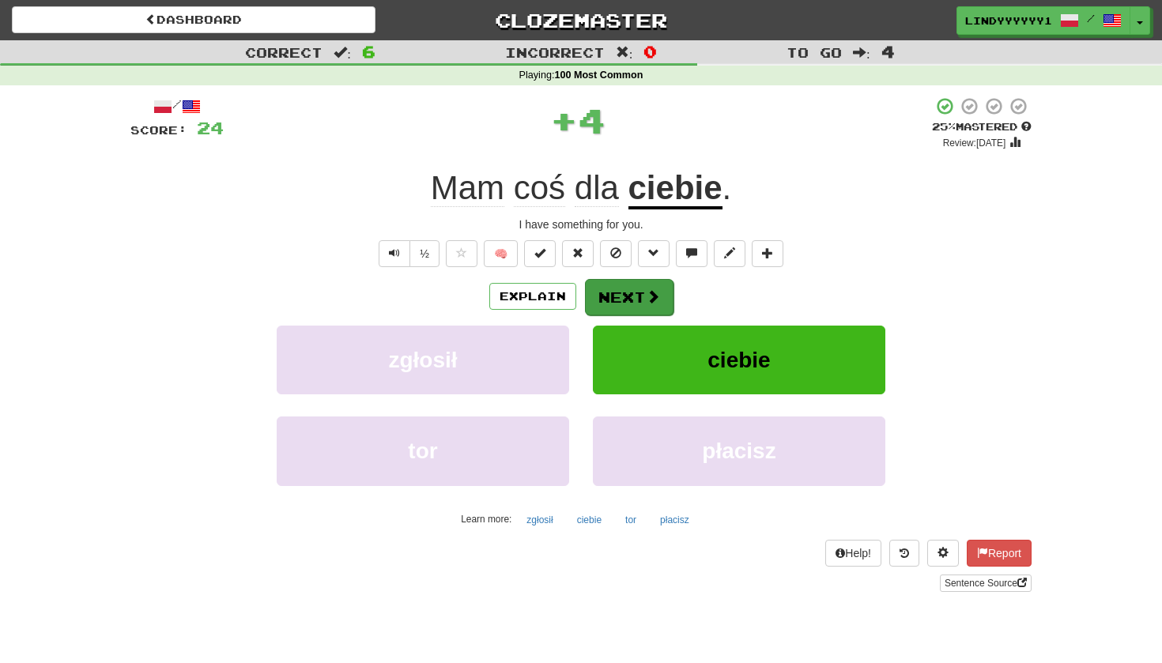
click at [618, 284] on button "Next" at bounding box center [629, 297] width 89 height 36
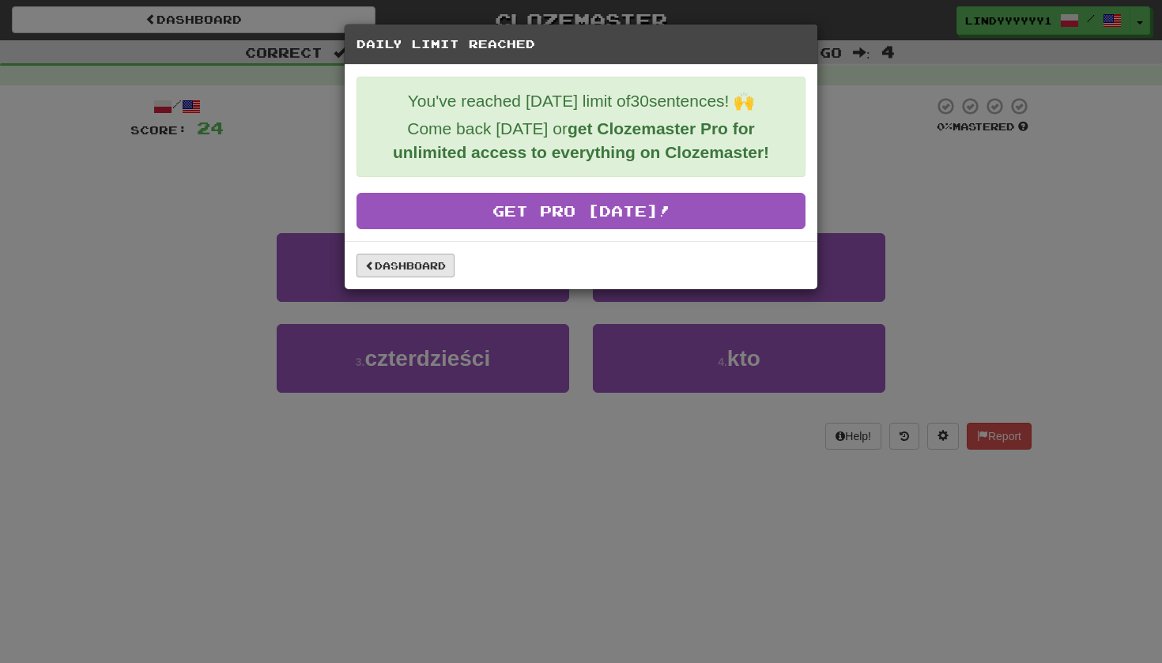
click at [421, 277] on link "Dashboard" at bounding box center [405, 266] width 98 height 24
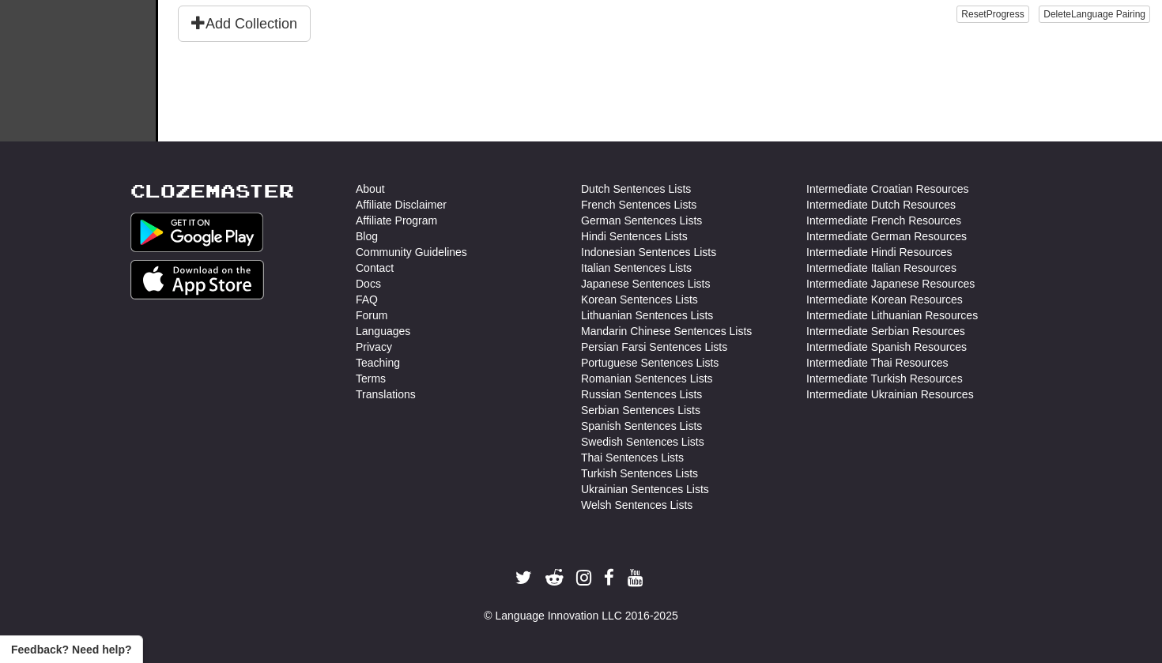
scroll to position [561, 0]
